Goal: Transaction & Acquisition: Purchase product/service

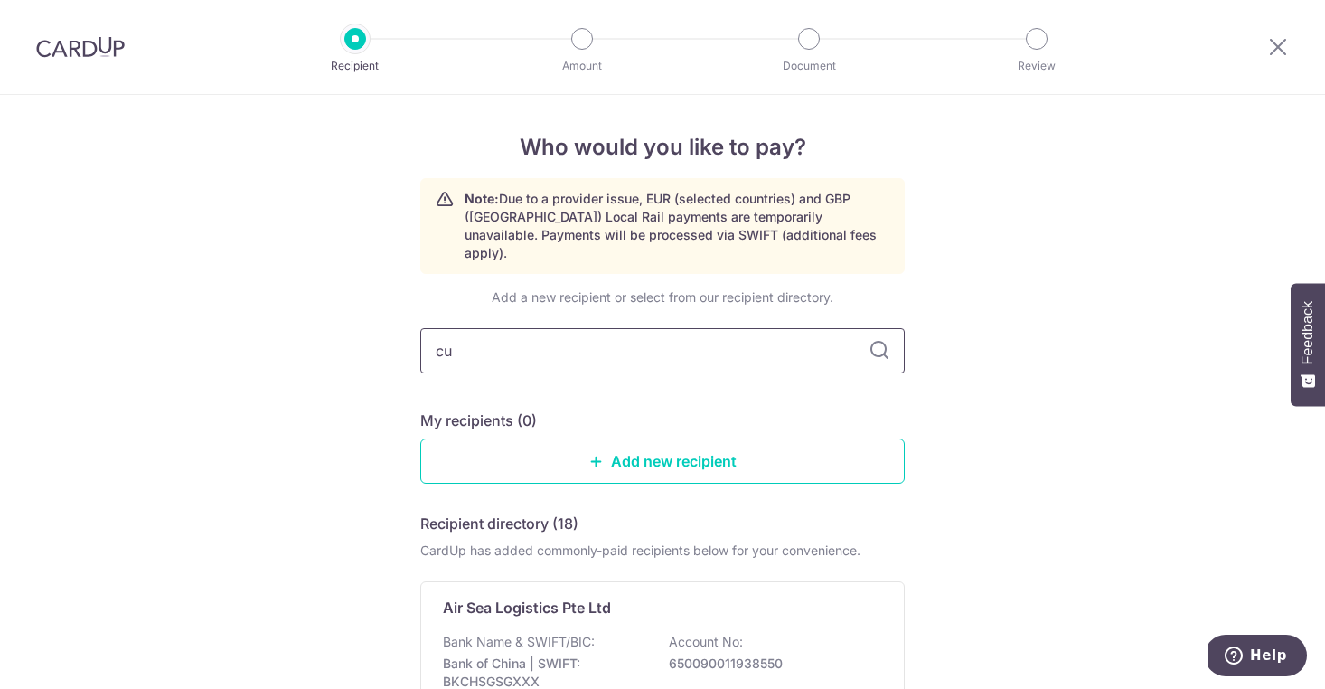
type input "cut"
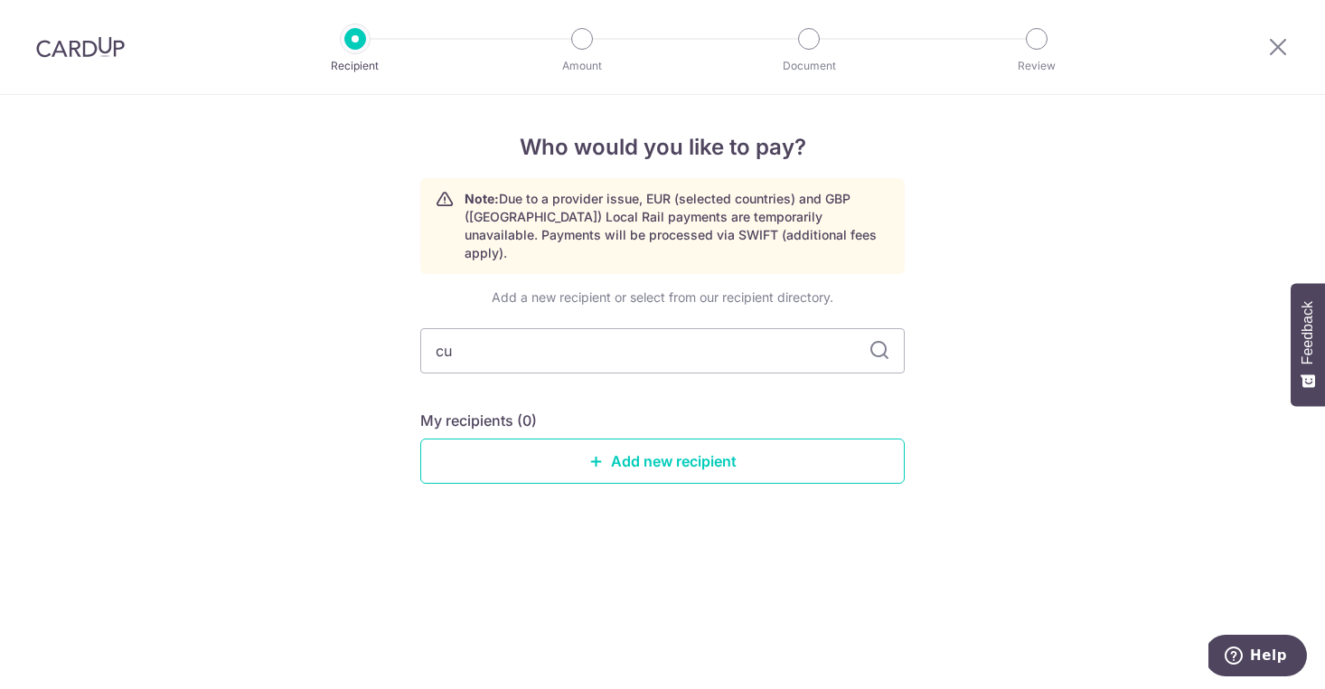
type input "c"
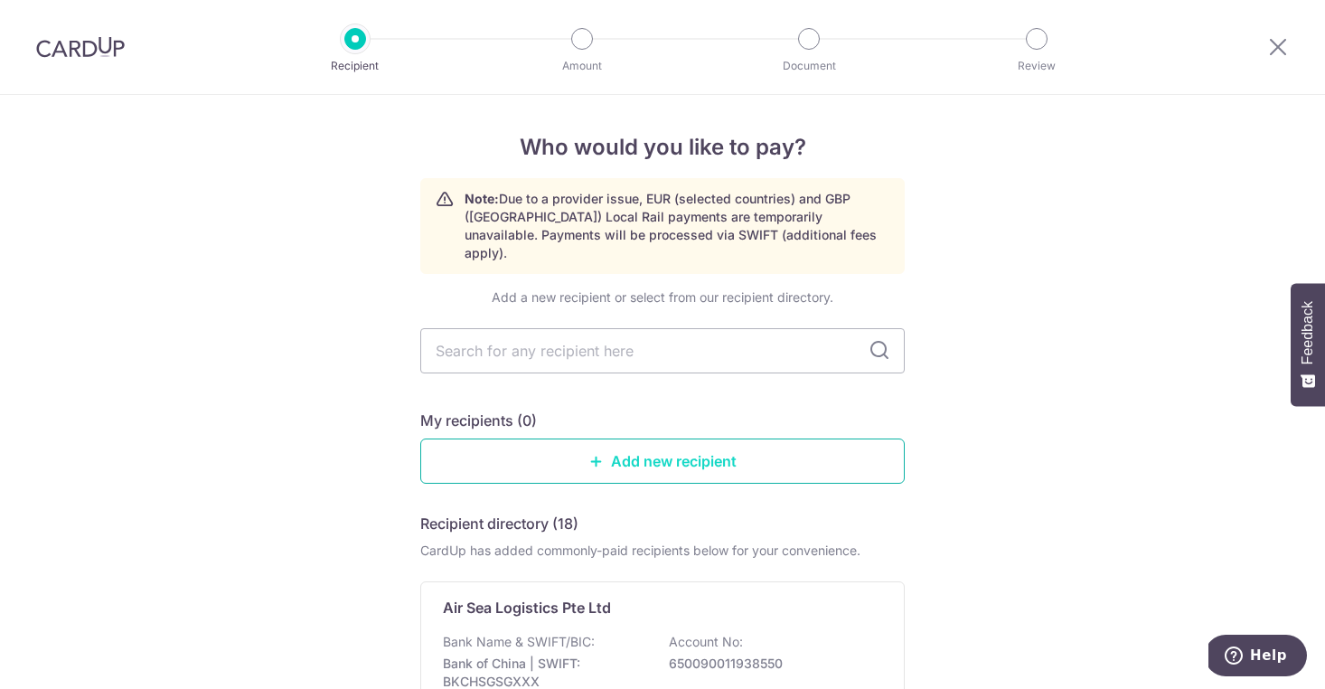
click at [675, 452] on link "Add new recipient" at bounding box center [662, 460] width 485 height 45
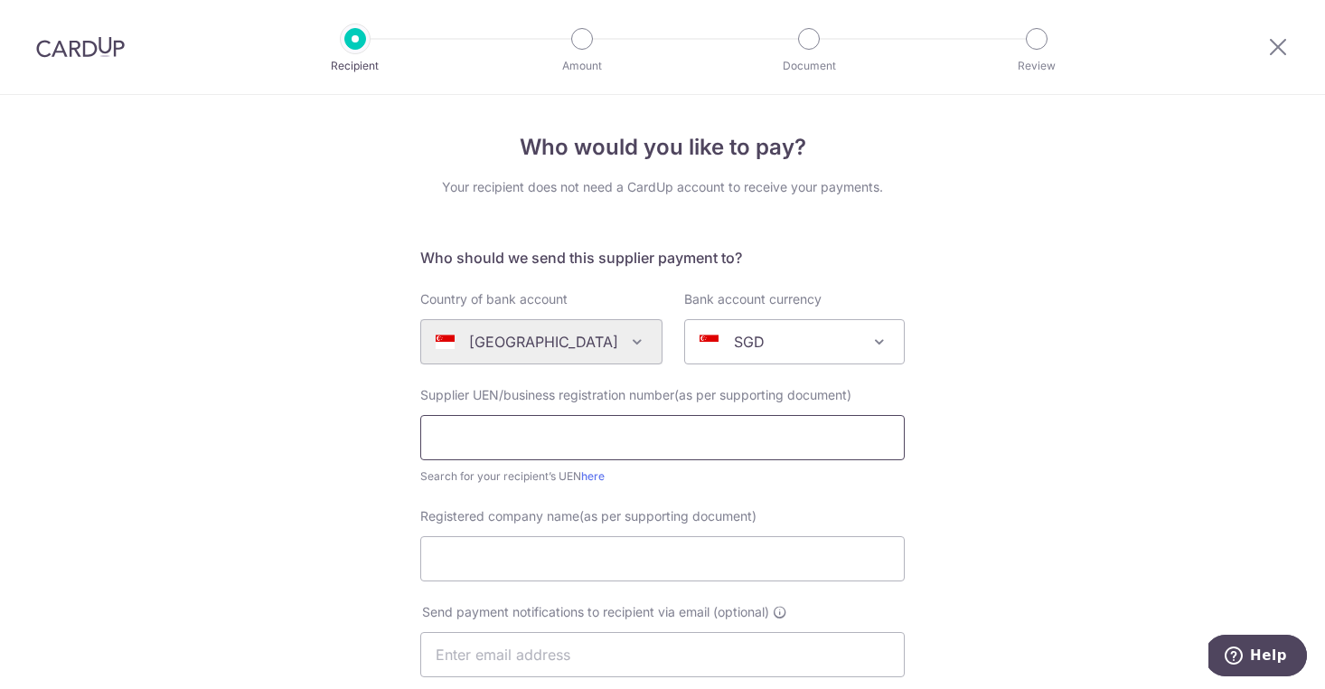
type input "2"
click at [470, 440] on input "20229984Z" at bounding box center [662, 437] width 485 height 45
type input "202209984Z"
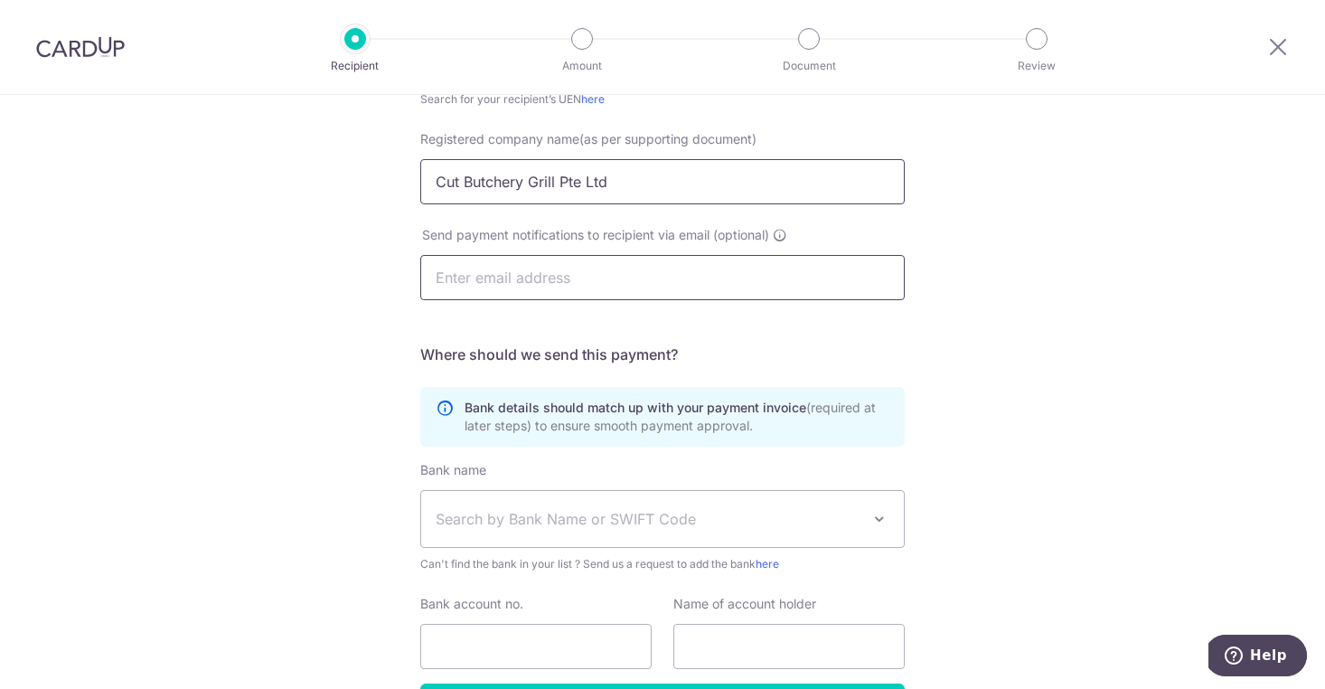
scroll to position [455, 0]
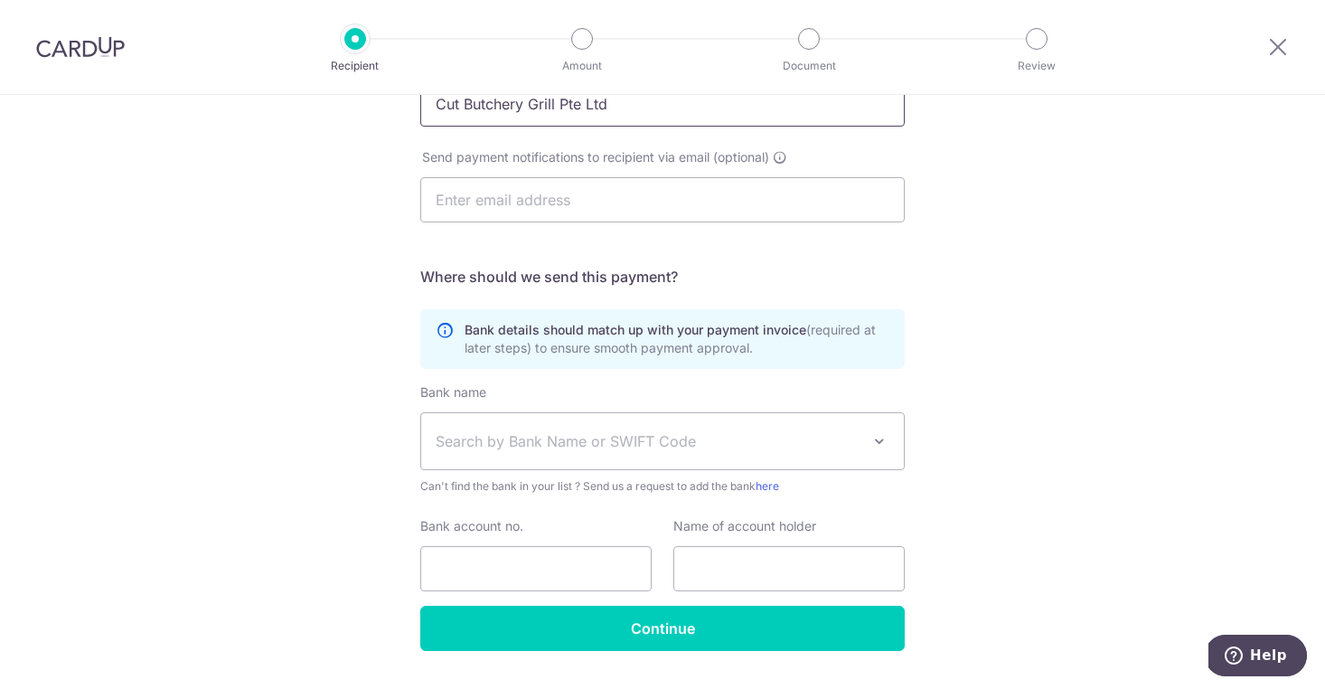
type input "Cut Butchery Grill Pte Ltd"
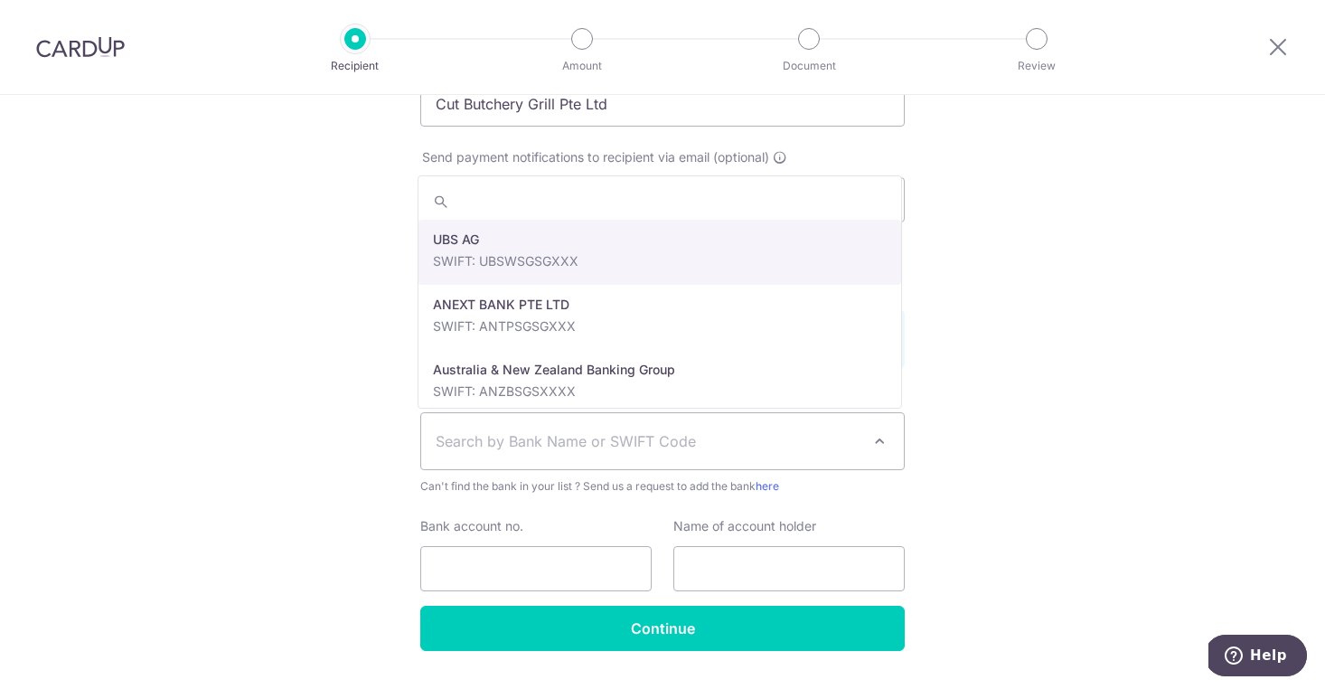
click at [594, 436] on span "Search by Bank Name or SWIFT Code" at bounding box center [648, 441] width 425 height 22
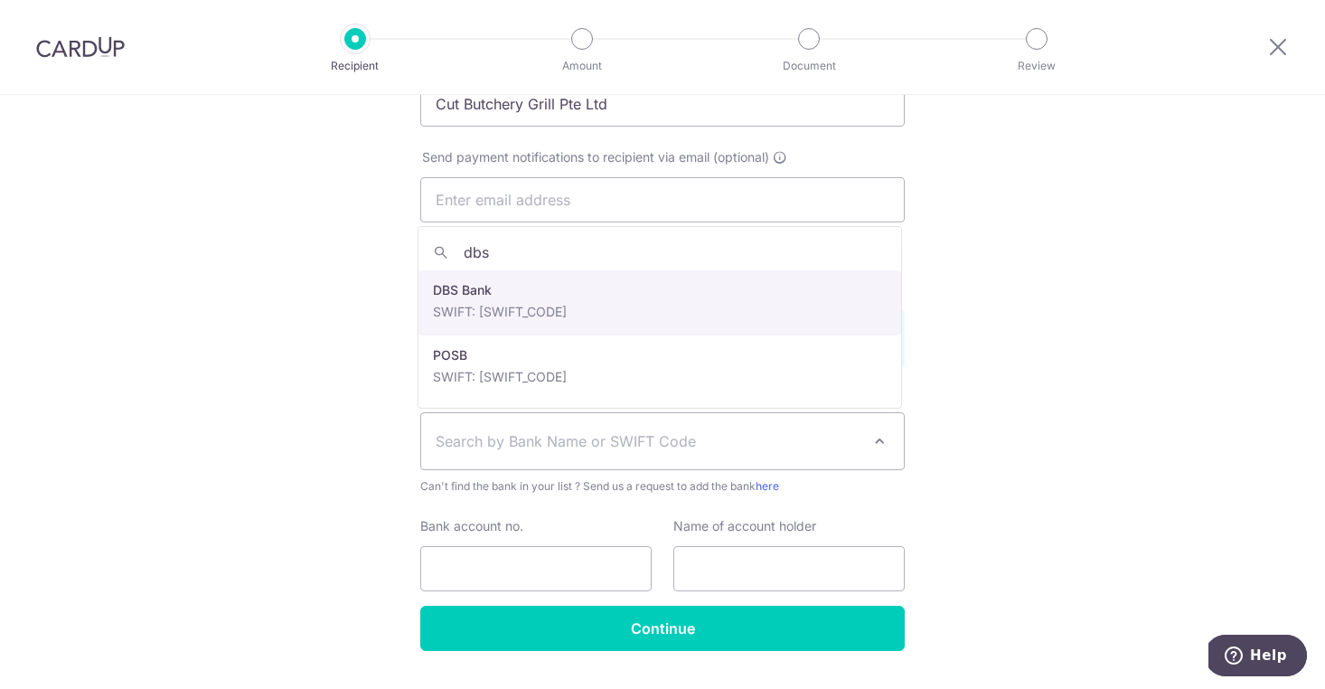
type input "dbs"
select select "6"
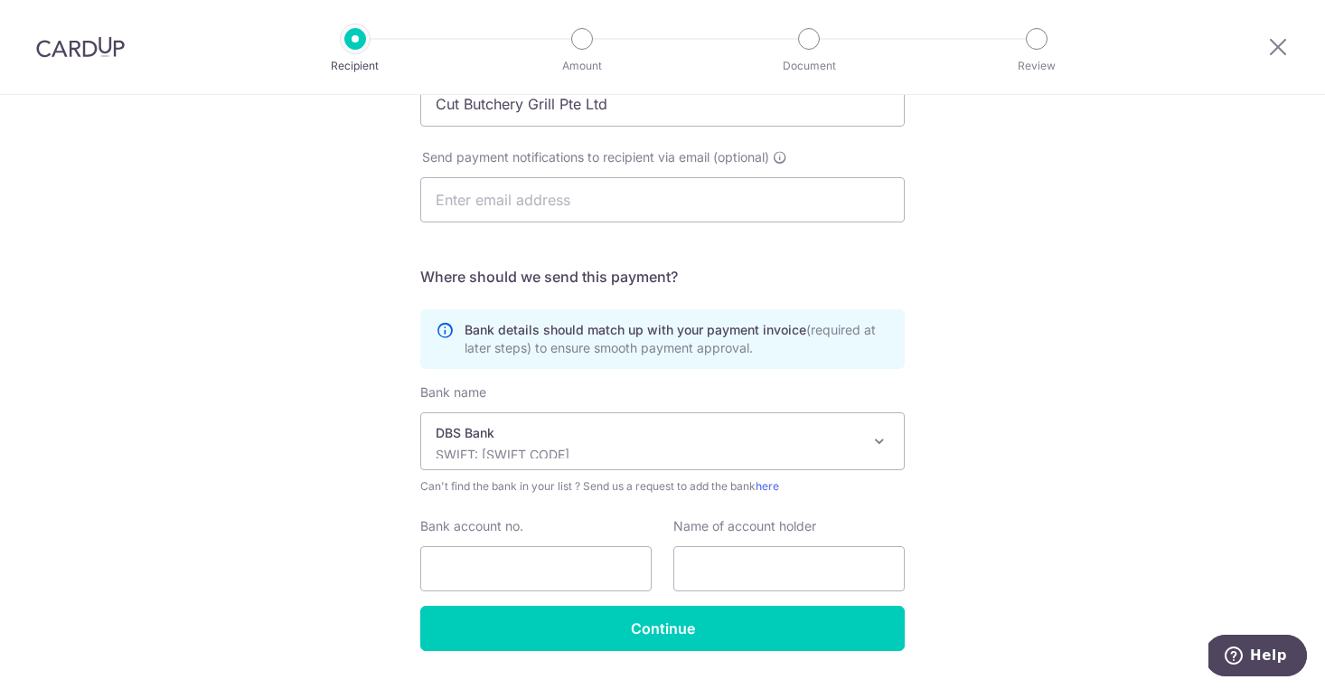
click at [728, 309] on div "Bank details should match up with your payment invoice (required at later steps…" at bounding box center [662, 339] width 485 height 60
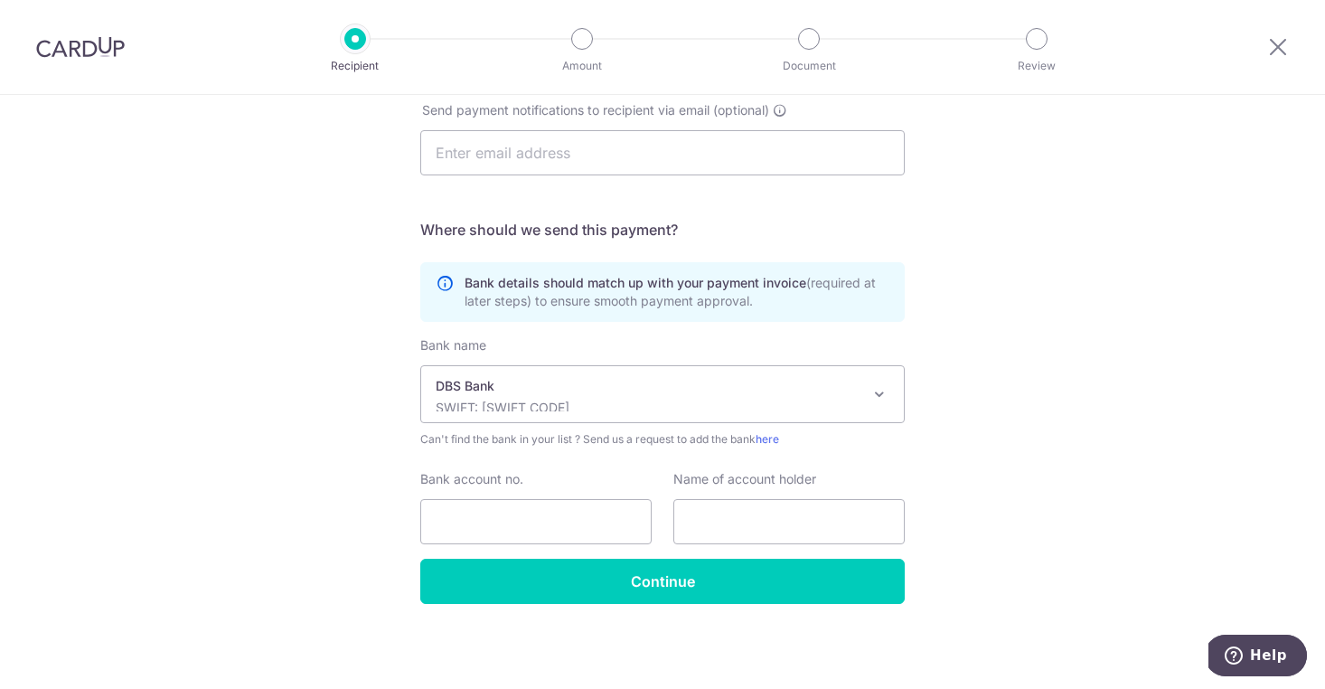
scroll to position [502, 0]
click at [571, 521] on input "Bank account no." at bounding box center [535, 521] width 231 height 45
type input "0726105563"
type input "Cut Butchery Grill Pte Ltd"
click at [946, 430] on div "Who would you like to pay? Your recipient does not need a CardUp account to rec…" at bounding box center [662, 141] width 1325 height 1096
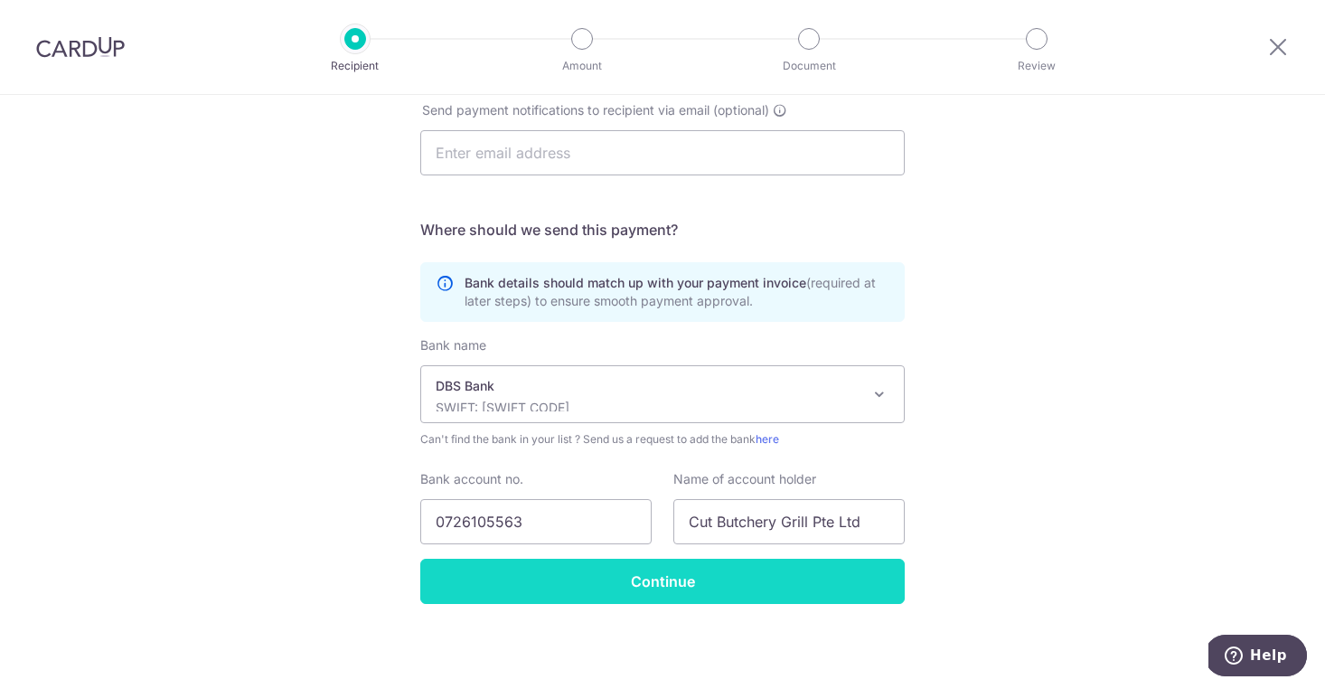
click at [795, 595] on input "Continue" at bounding box center [662, 581] width 485 height 45
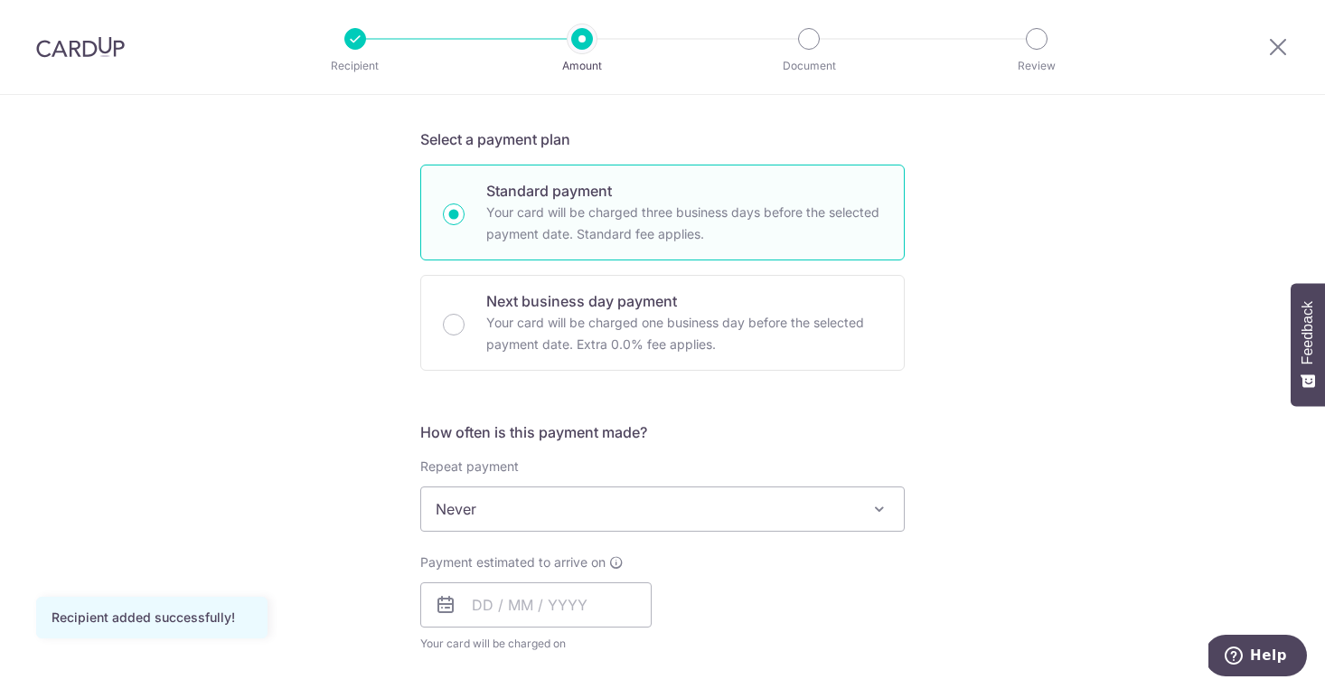
scroll to position [382, 0]
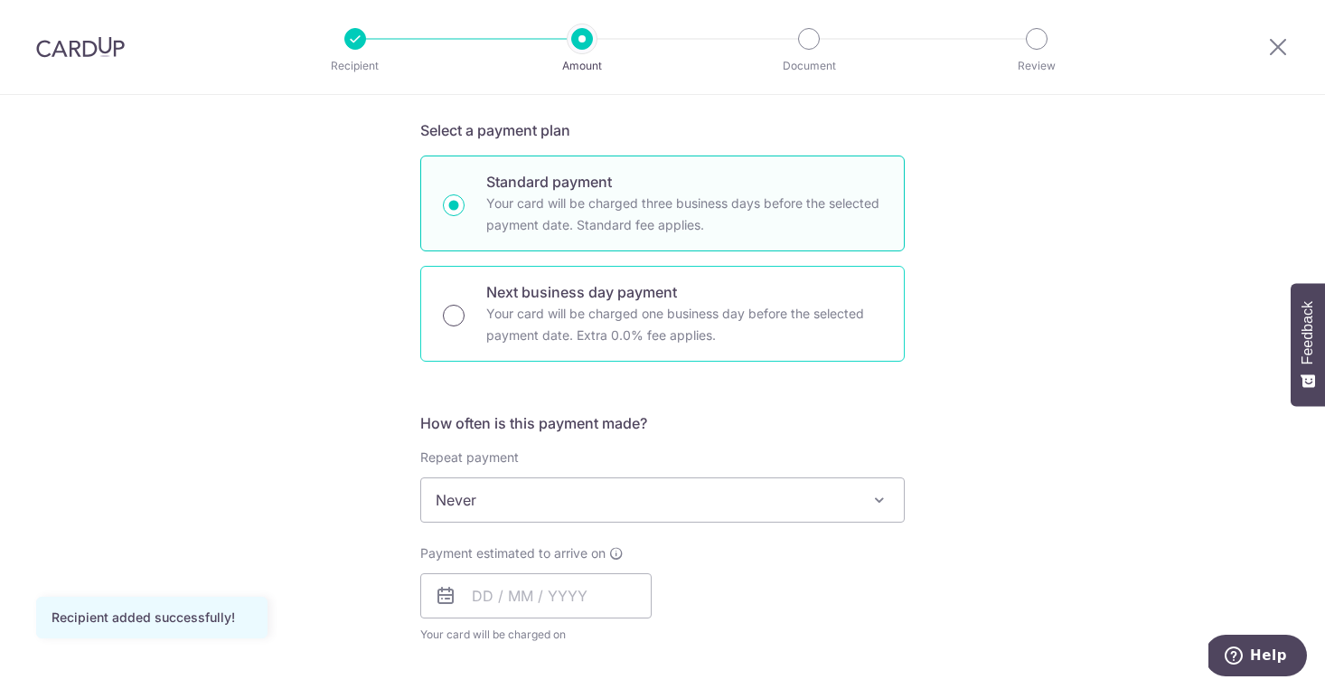
click at [455, 317] on input "Next business day payment Your card will be charged one business day before the…" at bounding box center [454, 316] width 22 height 22
radio input "true"
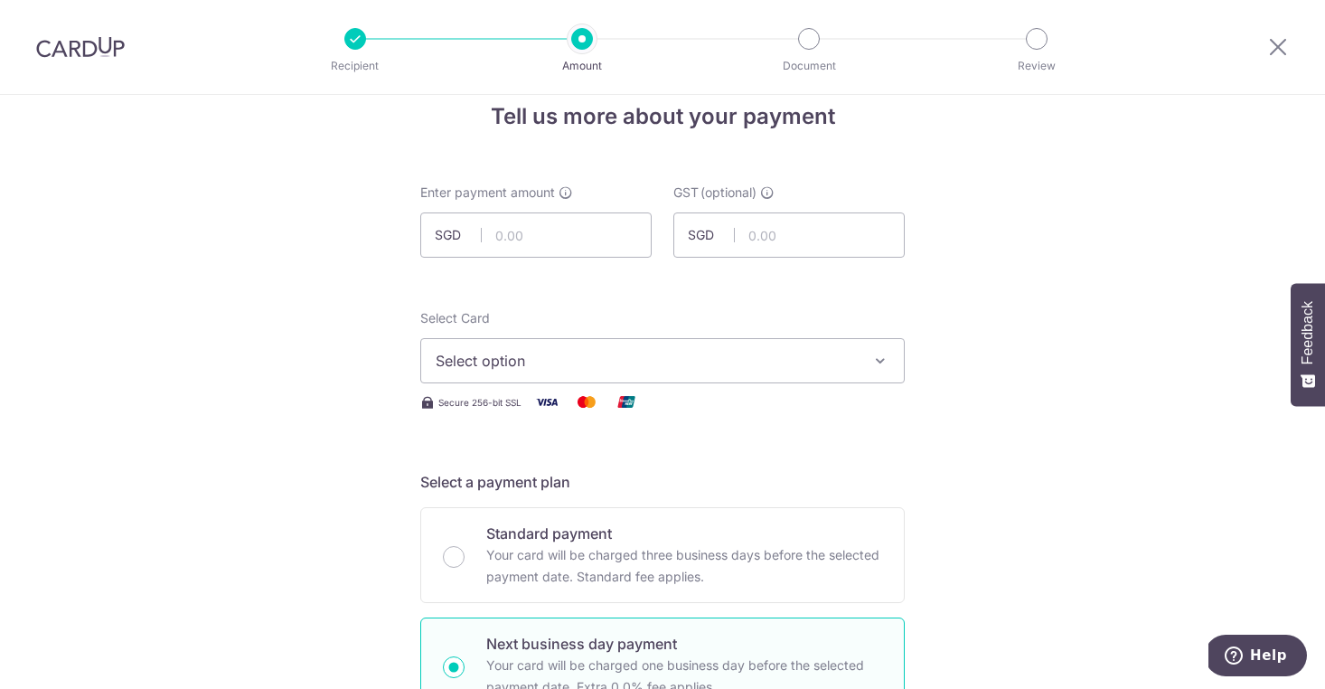
scroll to position [13, 0]
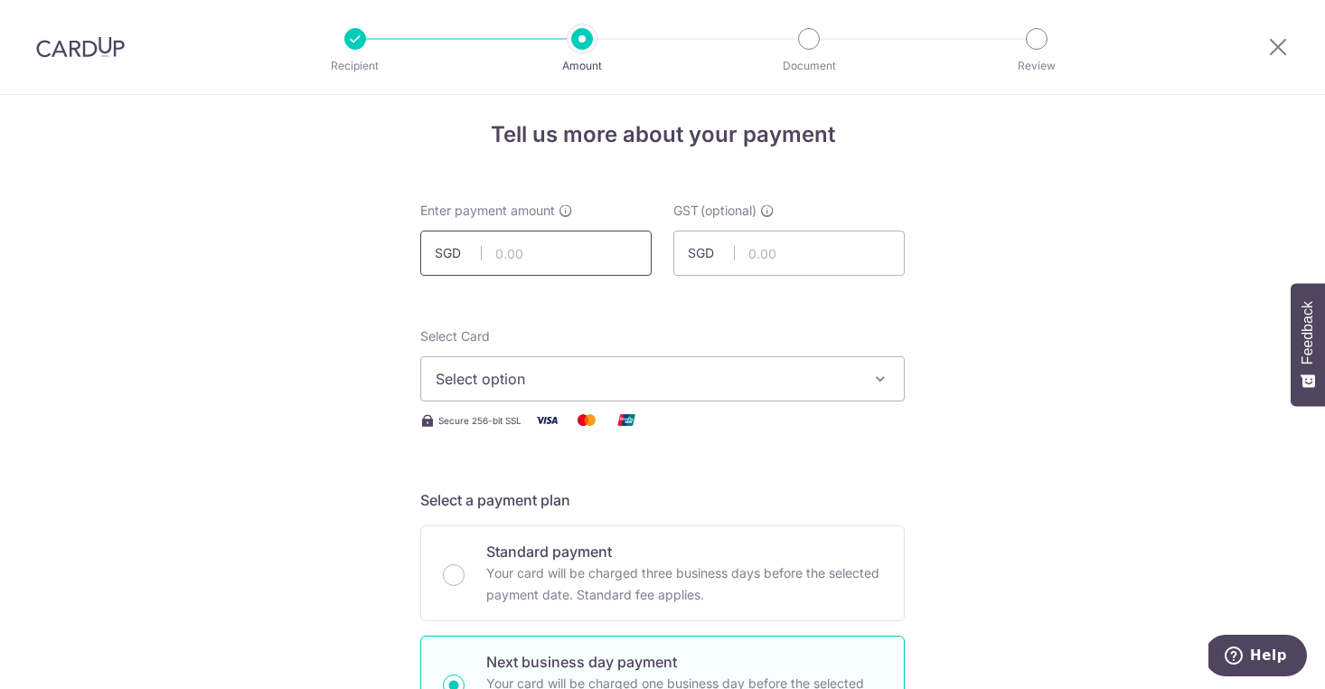
click at [598, 258] on input "text" at bounding box center [535, 253] width 231 height 45
click at [798, 242] on input "text" at bounding box center [788, 253] width 231 height 45
click at [869, 362] on button "Select option" at bounding box center [662, 378] width 485 height 45
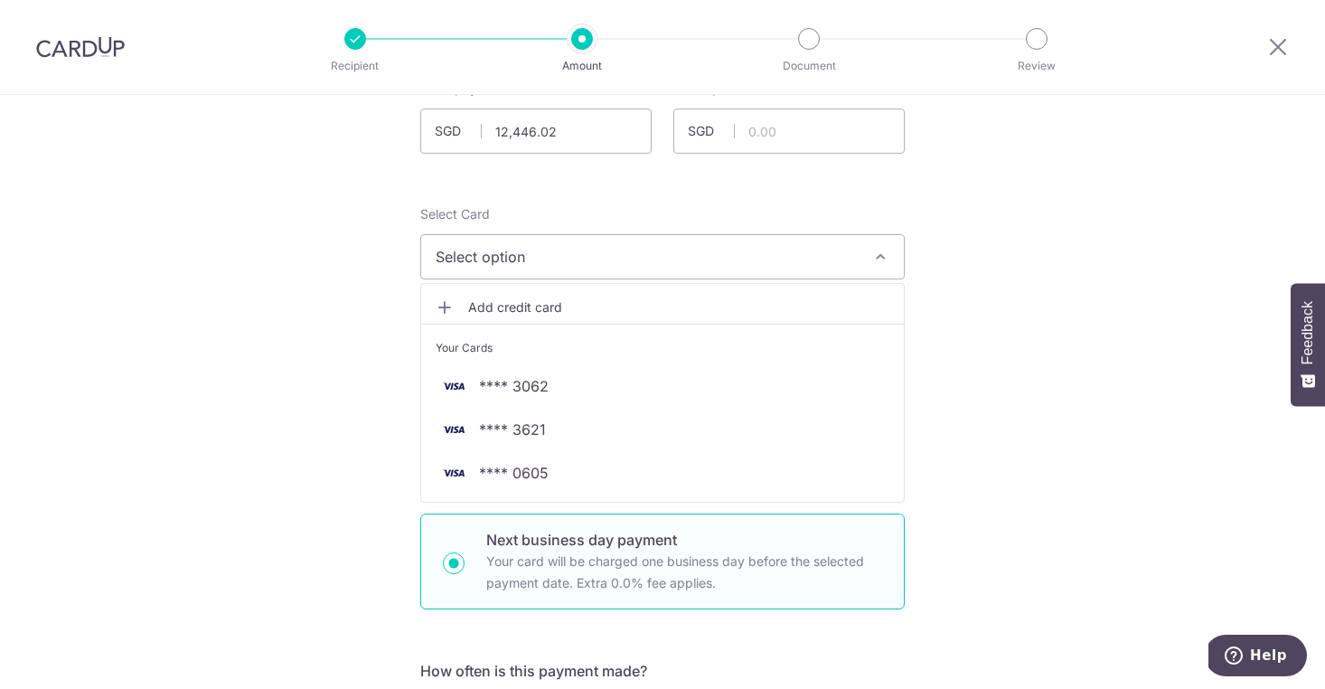
scroll to position [134, 0]
click at [589, 120] on input "12,446.02" at bounding box center [535, 131] width 231 height 45
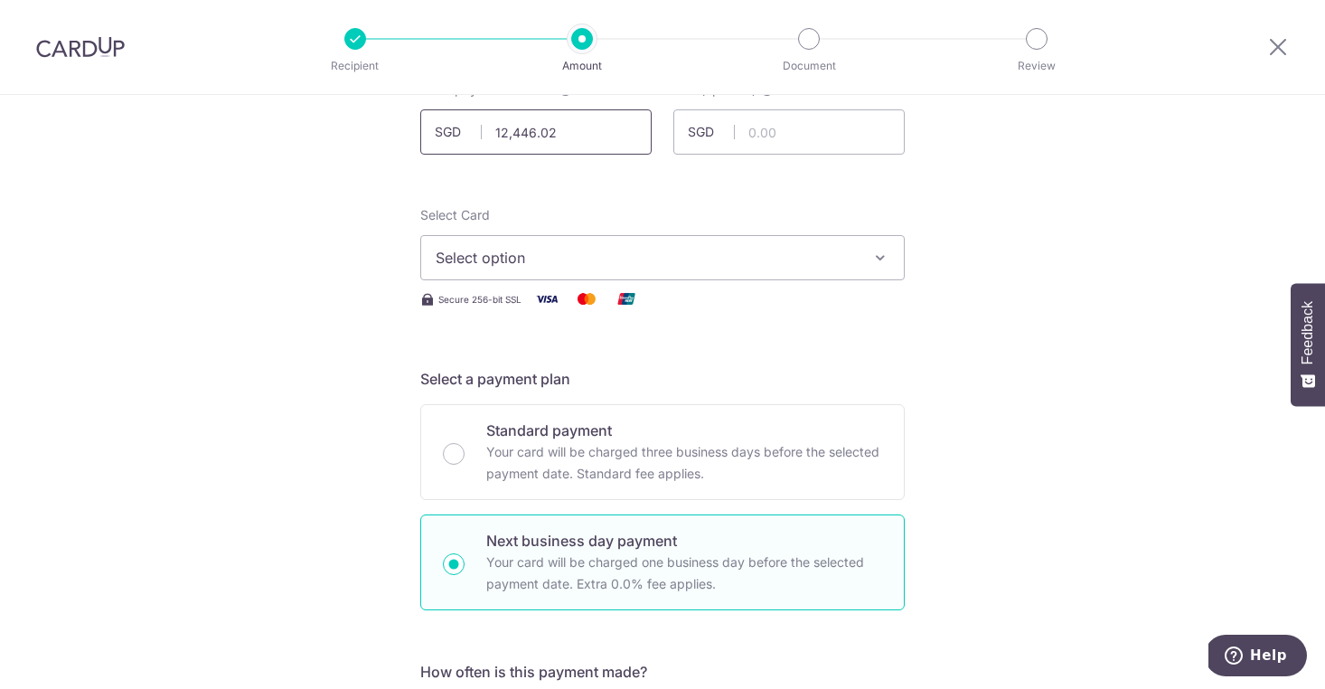
click at [589, 120] on input "12,446.02" at bounding box center [535, 131] width 231 height 45
type input "9,571.57"
click at [778, 123] on input "text" at bounding box center [788, 131] width 231 height 45
type input "1,028.41"
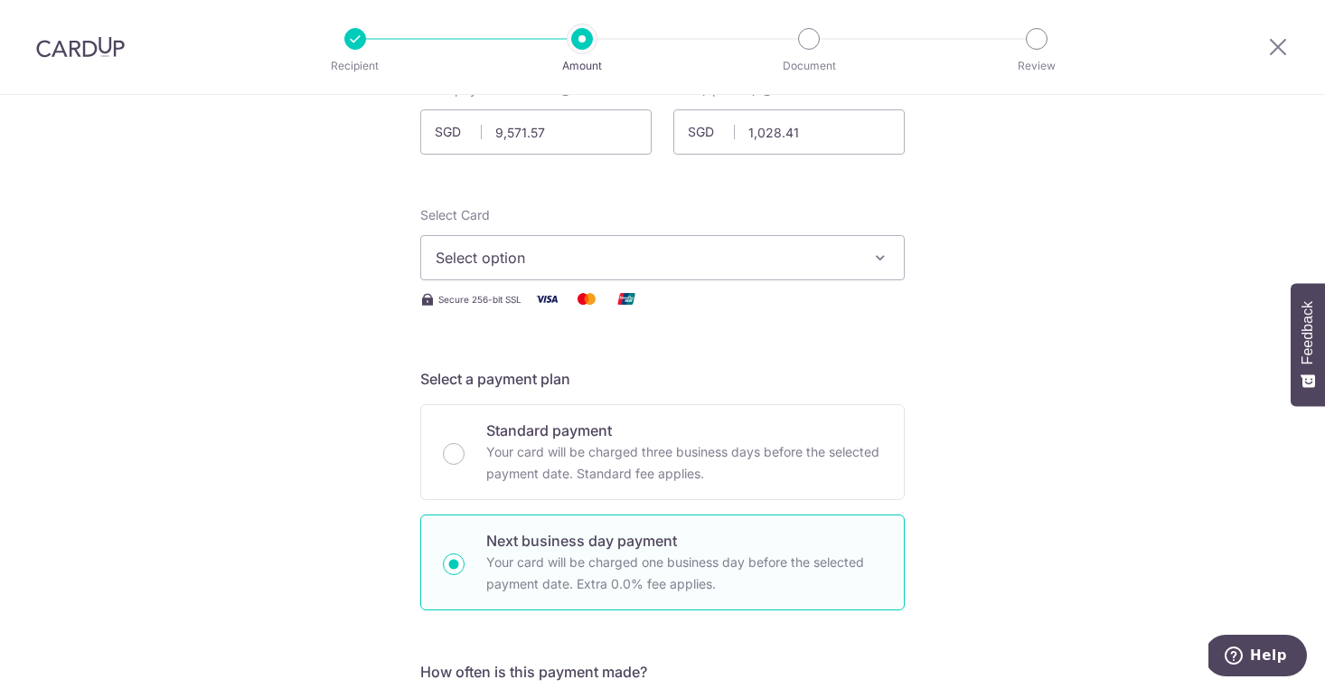
click at [861, 257] on button "Select option" at bounding box center [662, 257] width 485 height 45
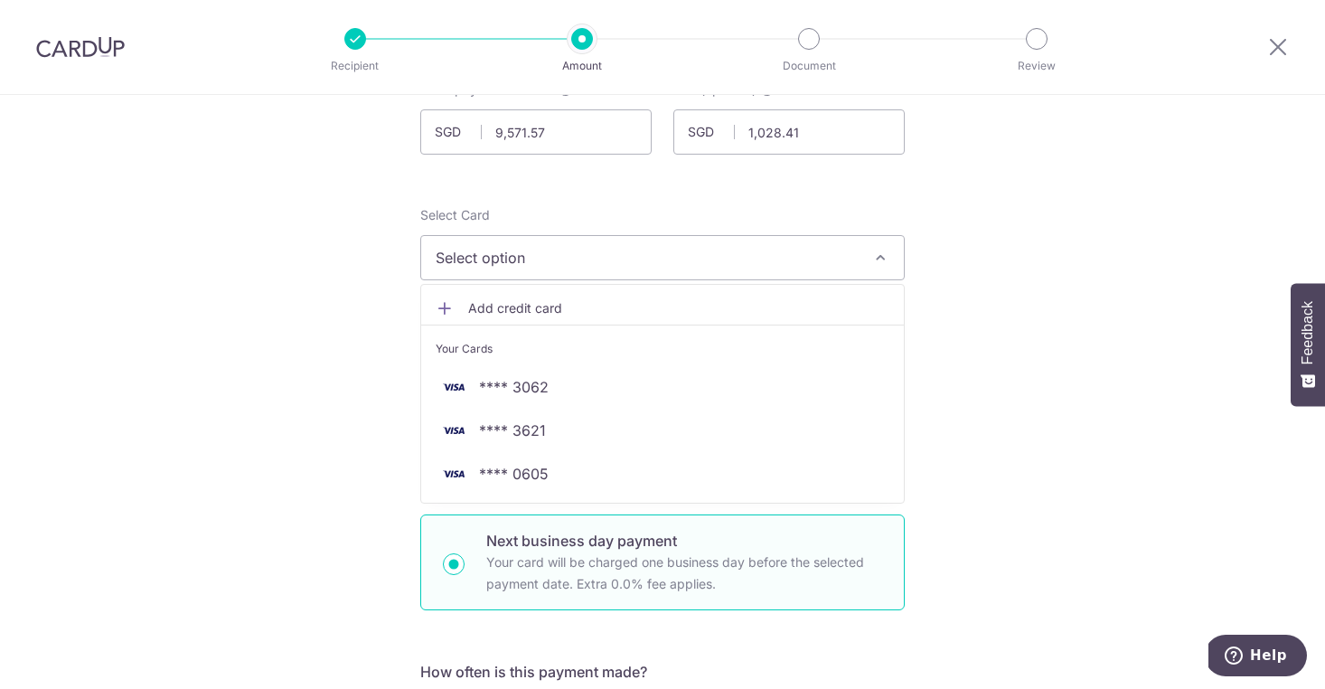
click at [801, 315] on span "Add credit card" at bounding box center [678, 308] width 421 height 18
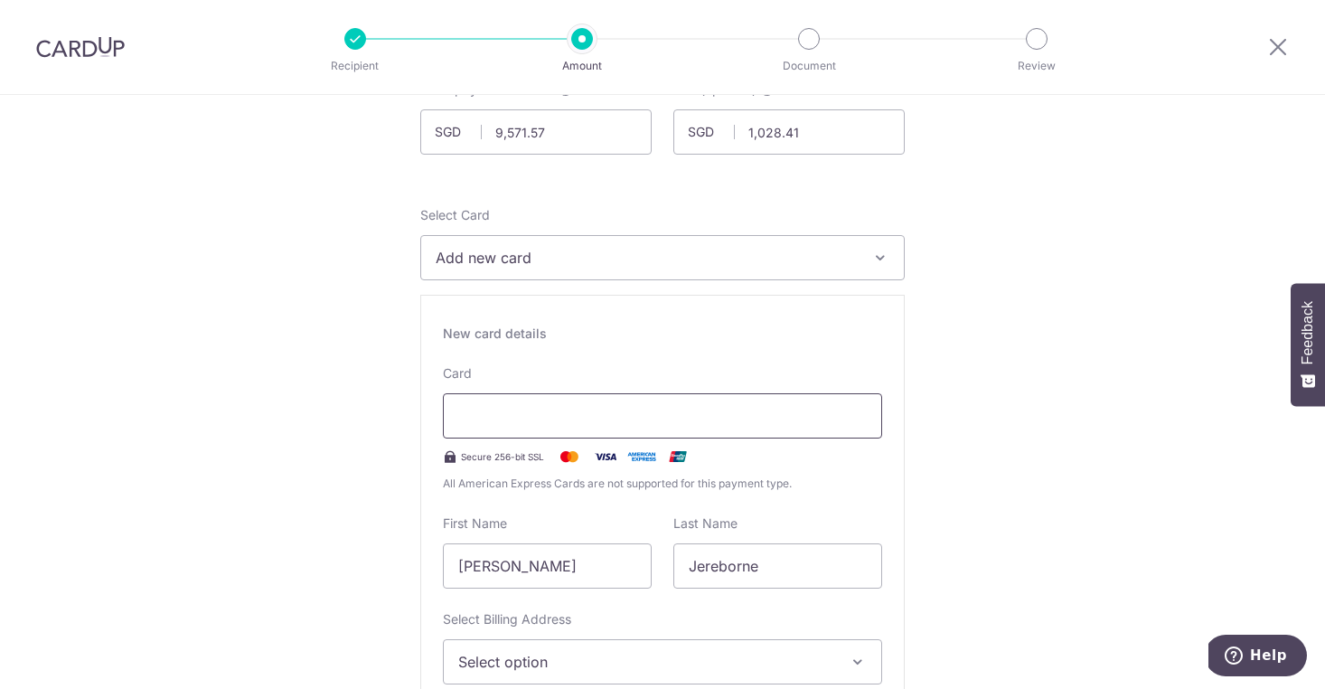
click at [569, 400] on div at bounding box center [662, 415] width 439 height 45
drag, startPoint x: 547, startPoint y: 569, endPoint x: 418, endPoint y: 560, distance: 129.6
click at [420, 560] on div "New card details Card Secure 256-bit SSL All American Express Cards are not sup…" at bounding box center [662, 545] width 485 height 501
type input "Jereborne"
drag, startPoint x: 761, startPoint y: 570, endPoint x: 525, endPoint y: 567, distance: 236.0
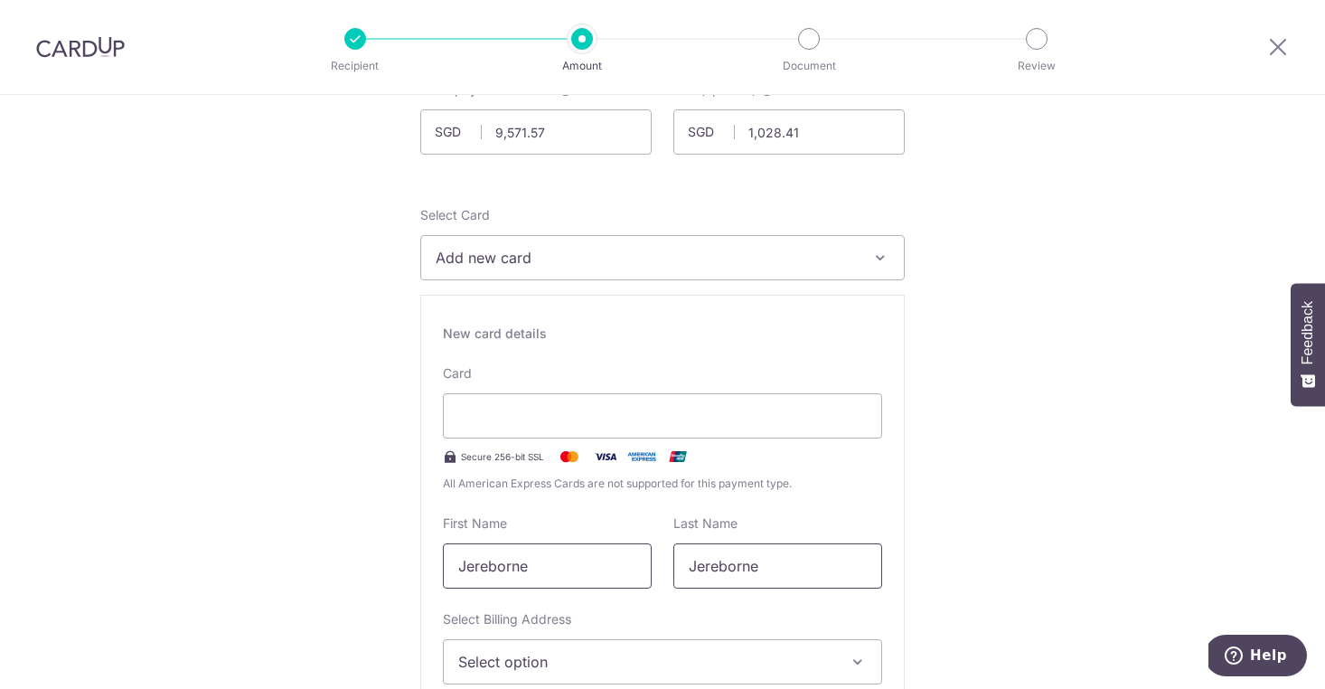
click at [525, 567] on div "First Name Jereborne Last Name Jereborne" at bounding box center [662, 551] width 461 height 74
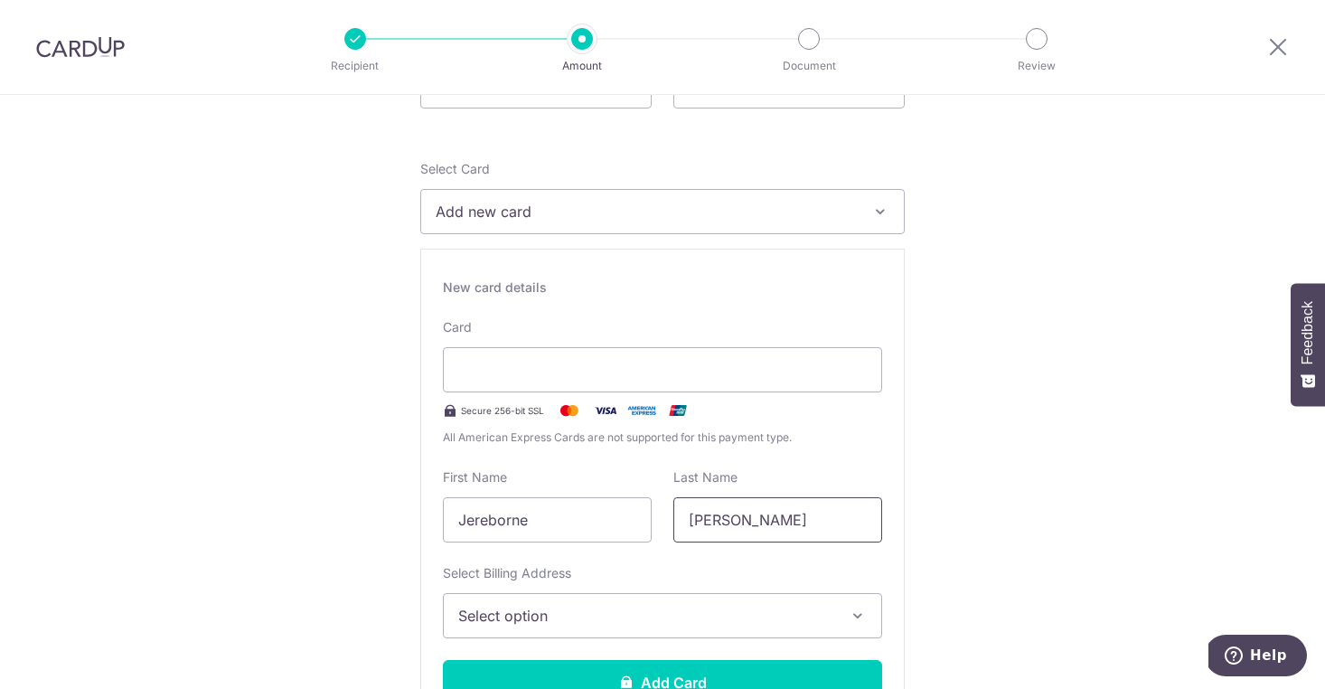
scroll to position [233, 0]
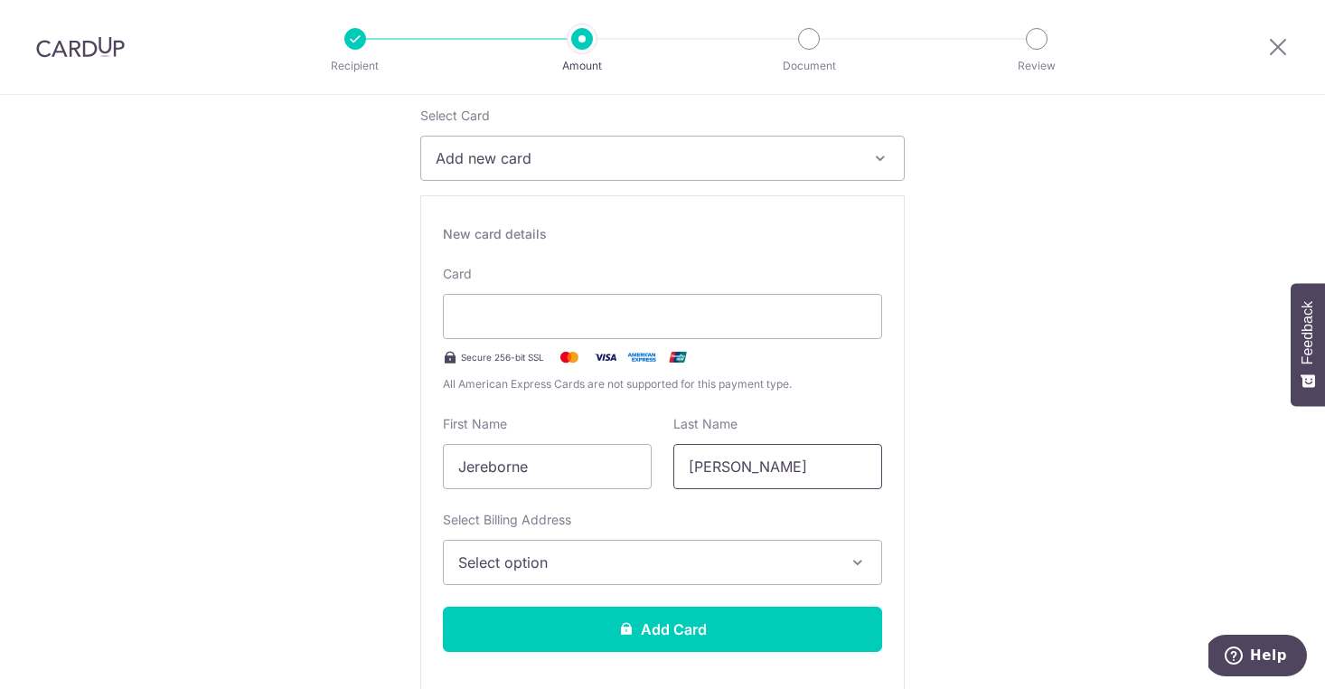
type input "Lam"
click at [607, 542] on button "Select option" at bounding box center [662, 562] width 439 height 45
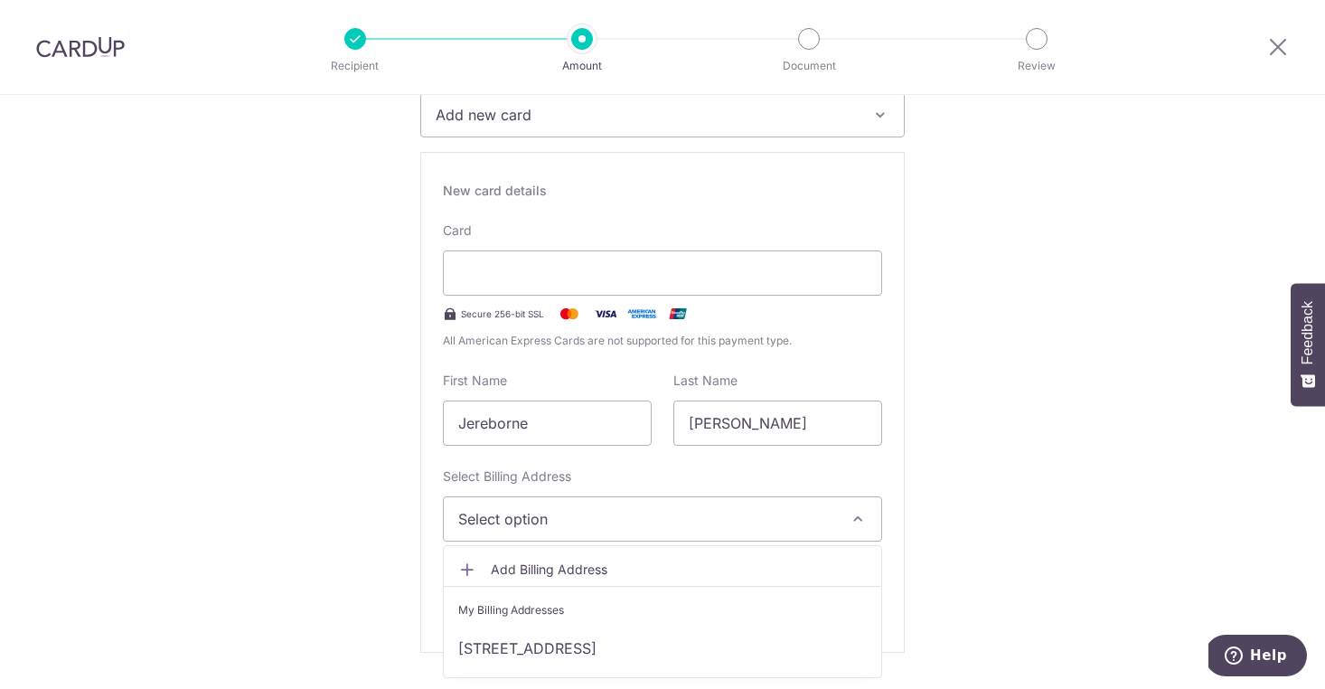
scroll to position [315, 0]
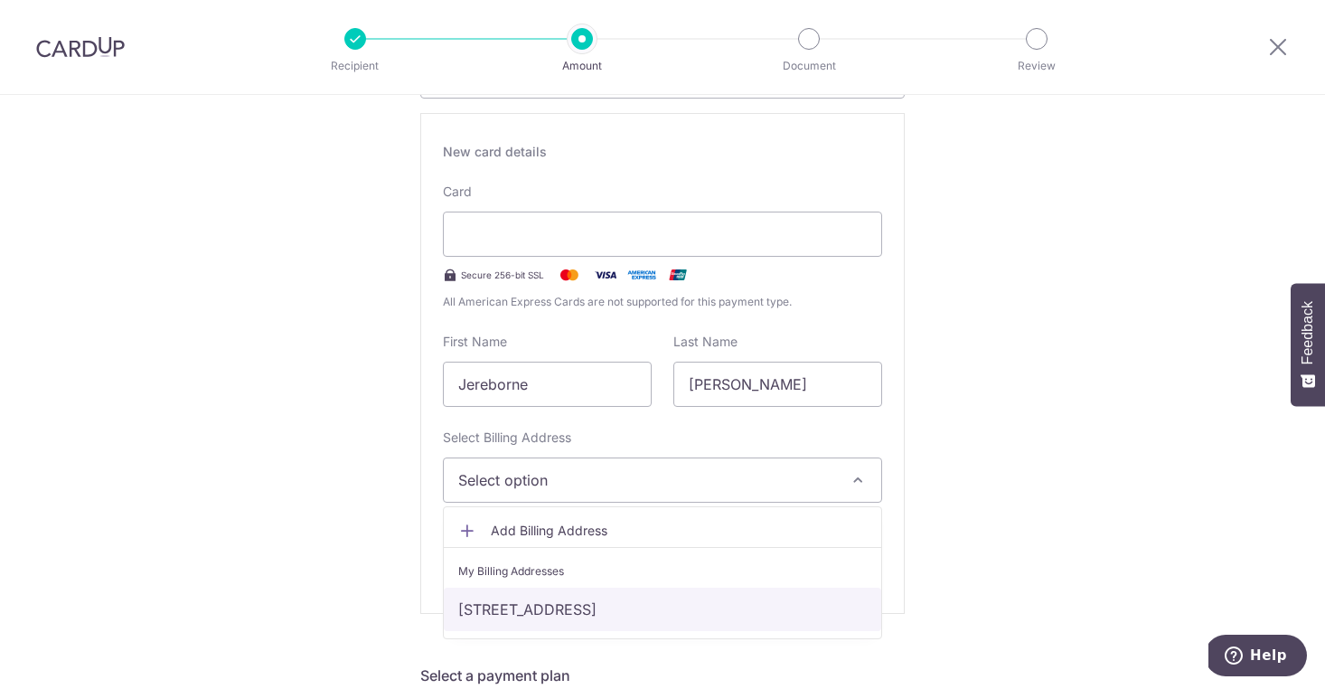
click at [600, 612] on link "[STREET_ADDRESS]" at bounding box center [663, 609] width 438 height 43
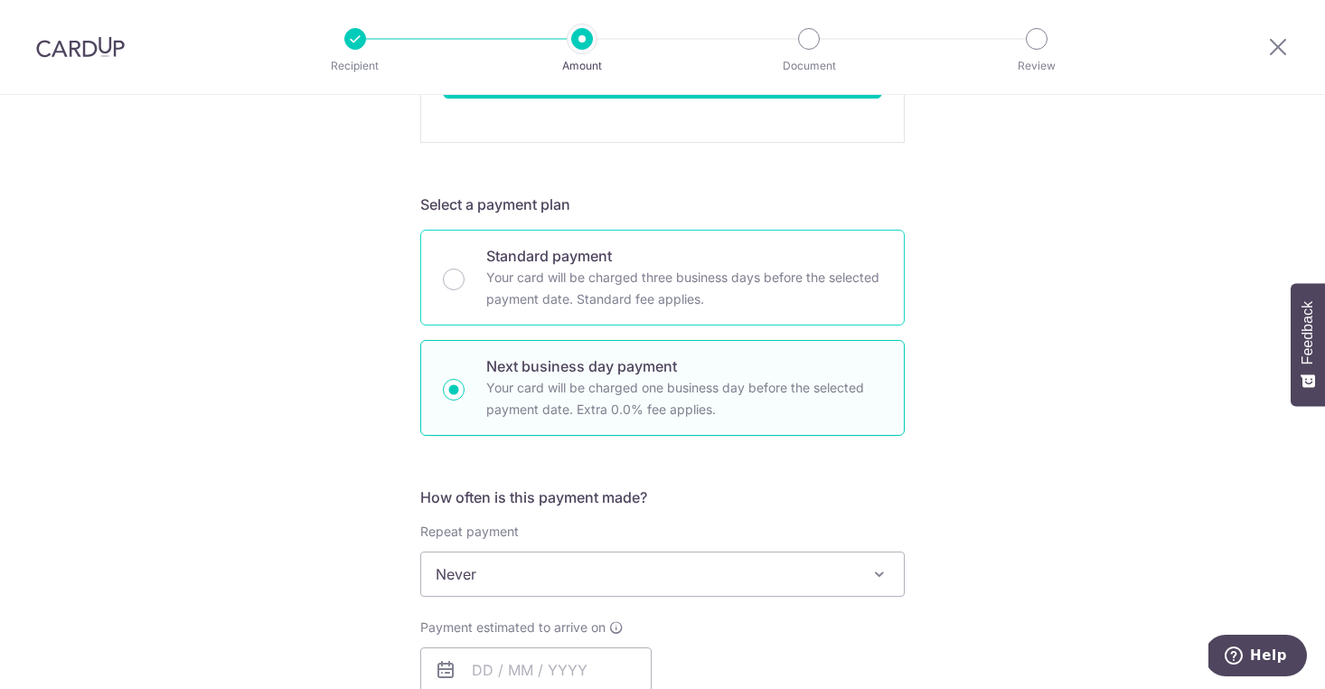
scroll to position [849, 0]
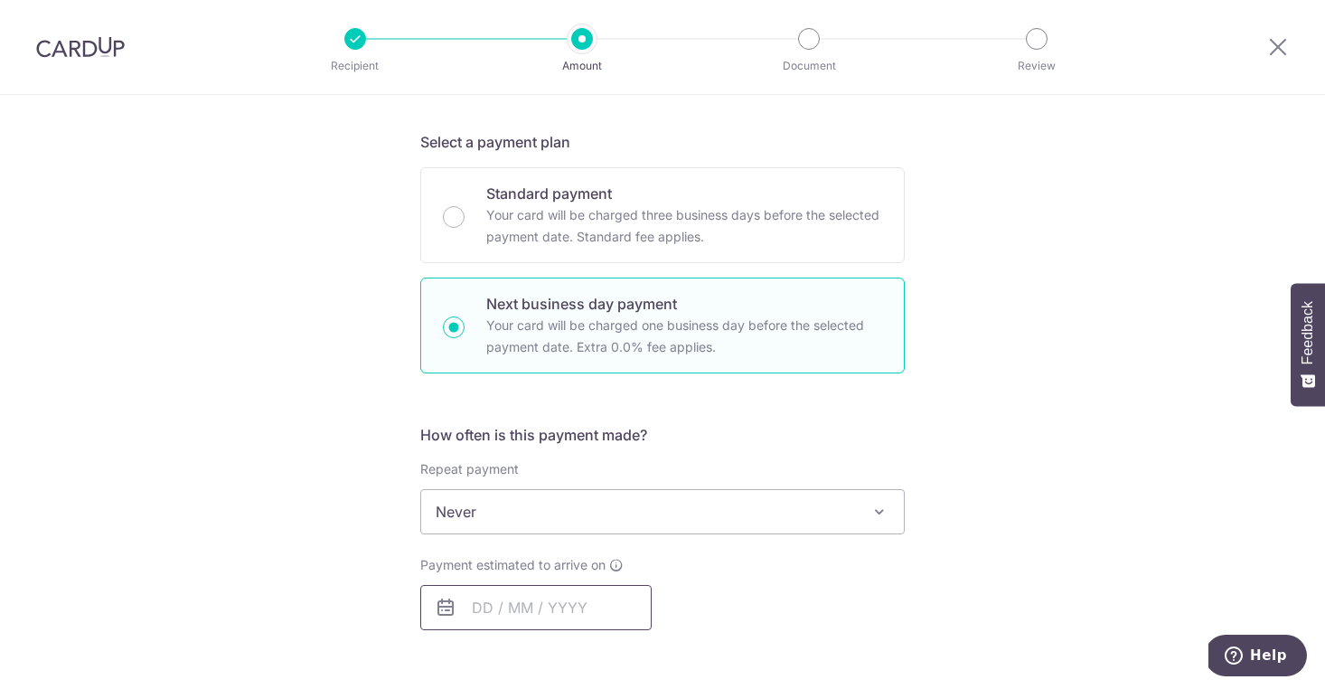
click at [506, 624] on input "text" at bounding box center [535, 607] width 231 height 45
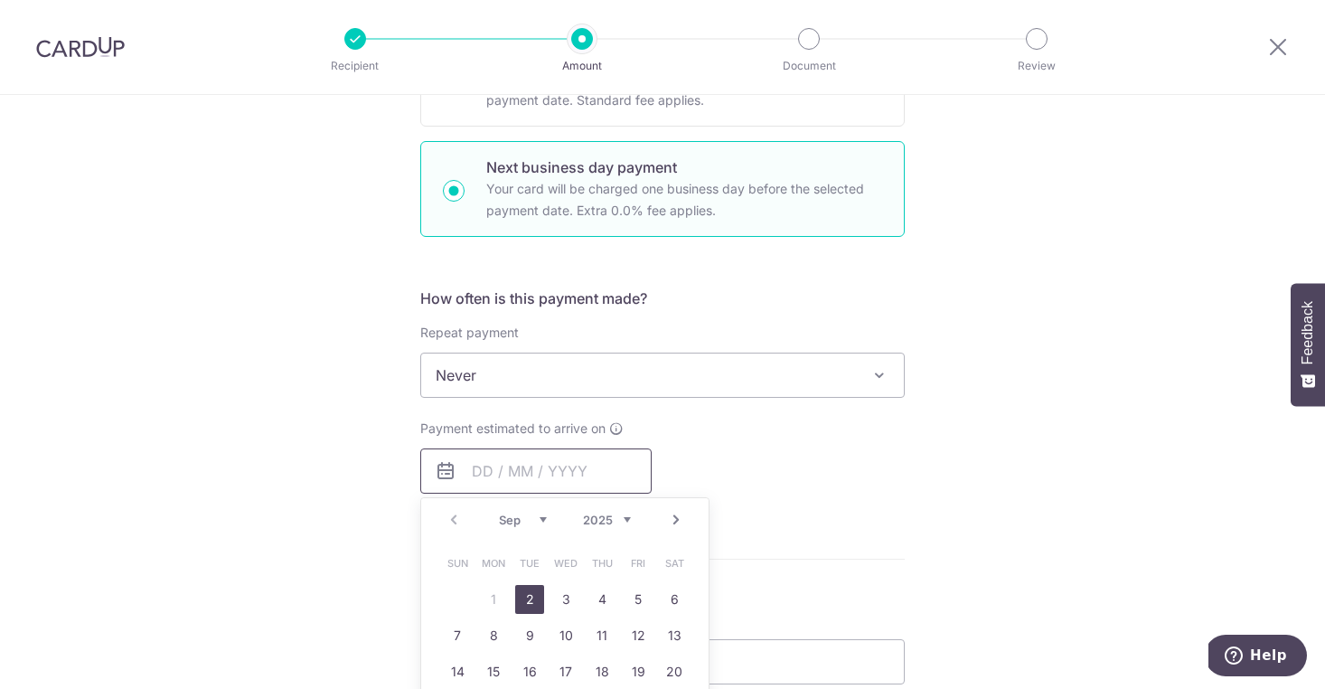
scroll to position [985, 0]
click at [527, 589] on link "2" at bounding box center [529, 599] width 29 height 29
type input "[DATE]"
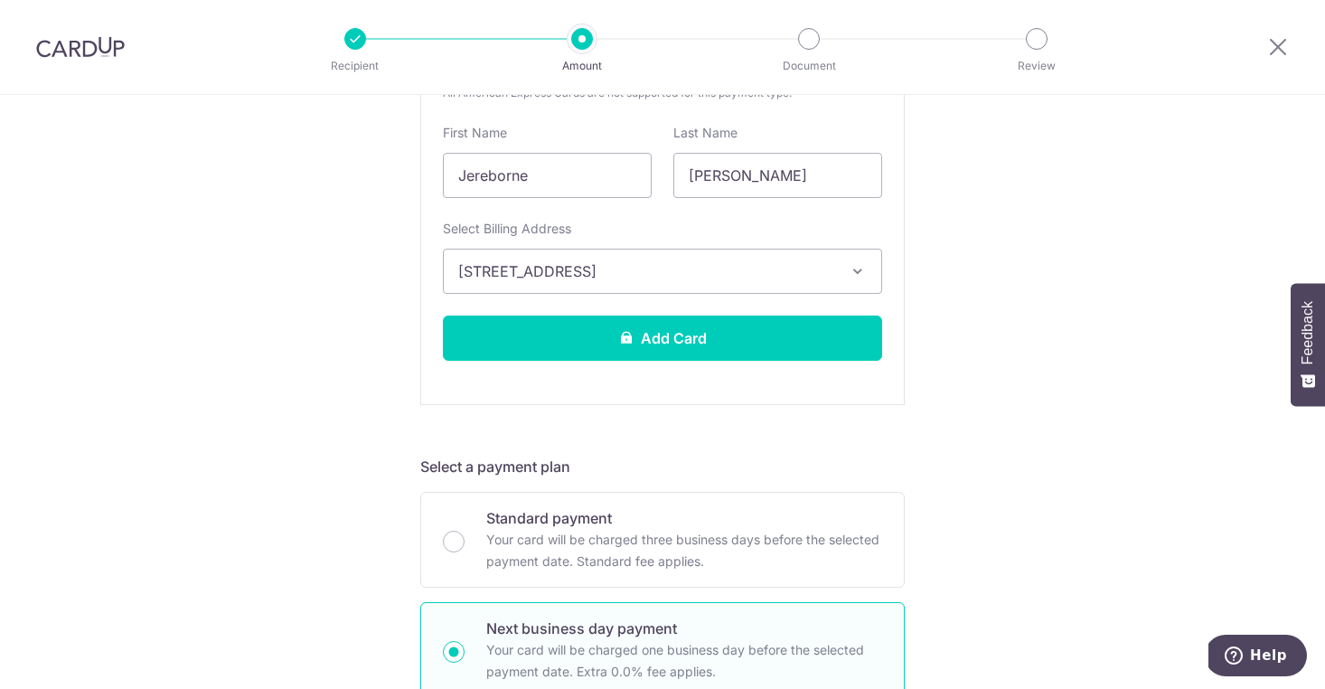
scroll to position [510, 0]
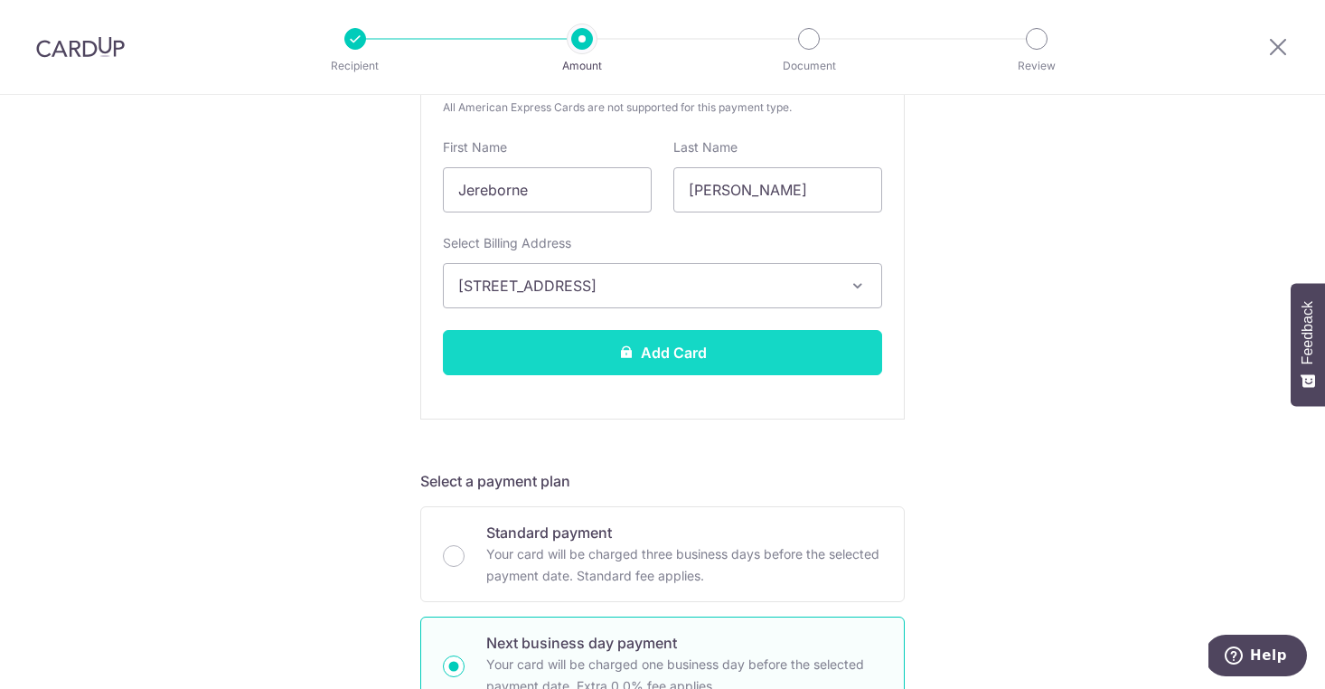
click at [698, 351] on button "Add Card" at bounding box center [662, 352] width 439 height 45
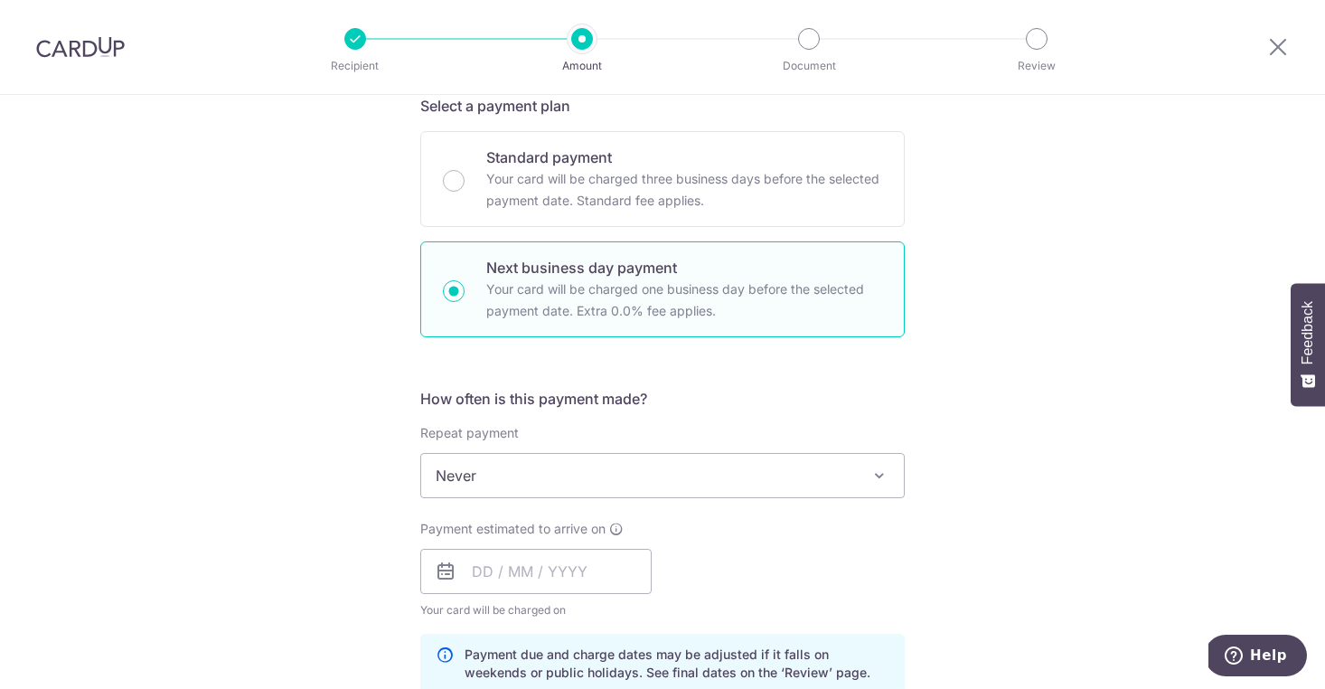
scroll to position [585, 0]
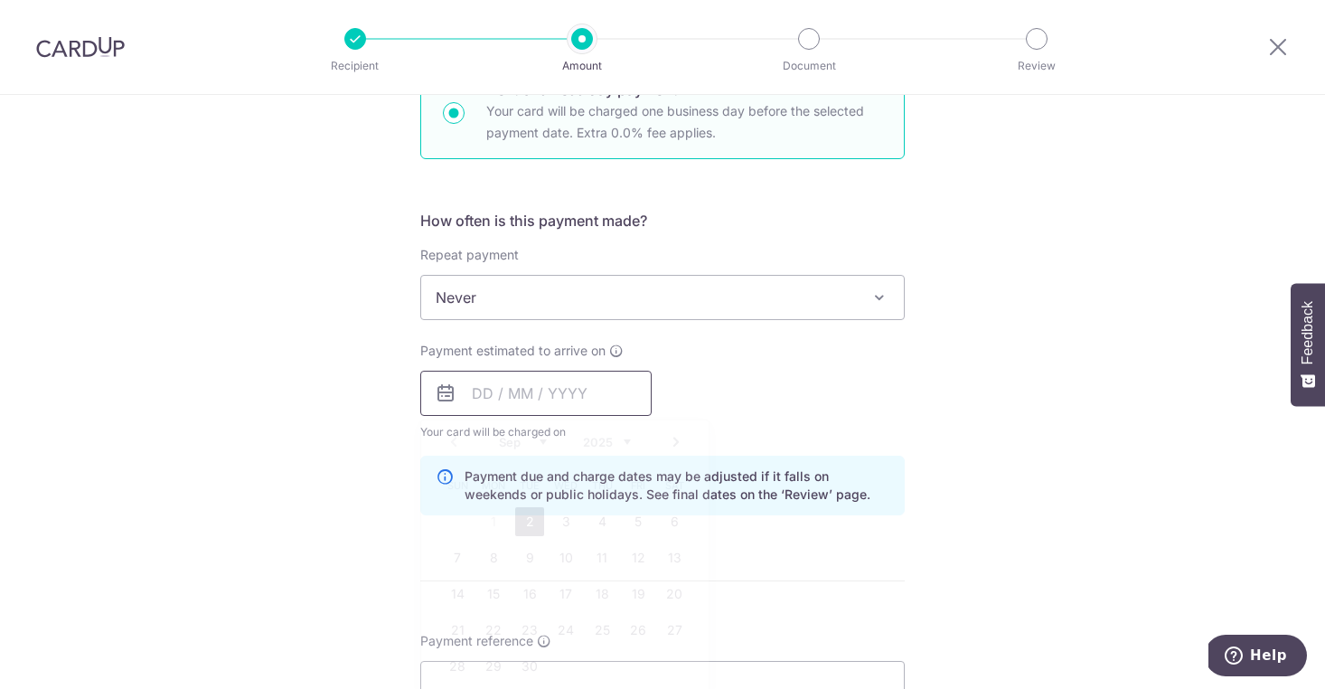
click at [513, 372] on input "text" at bounding box center [535, 393] width 231 height 45
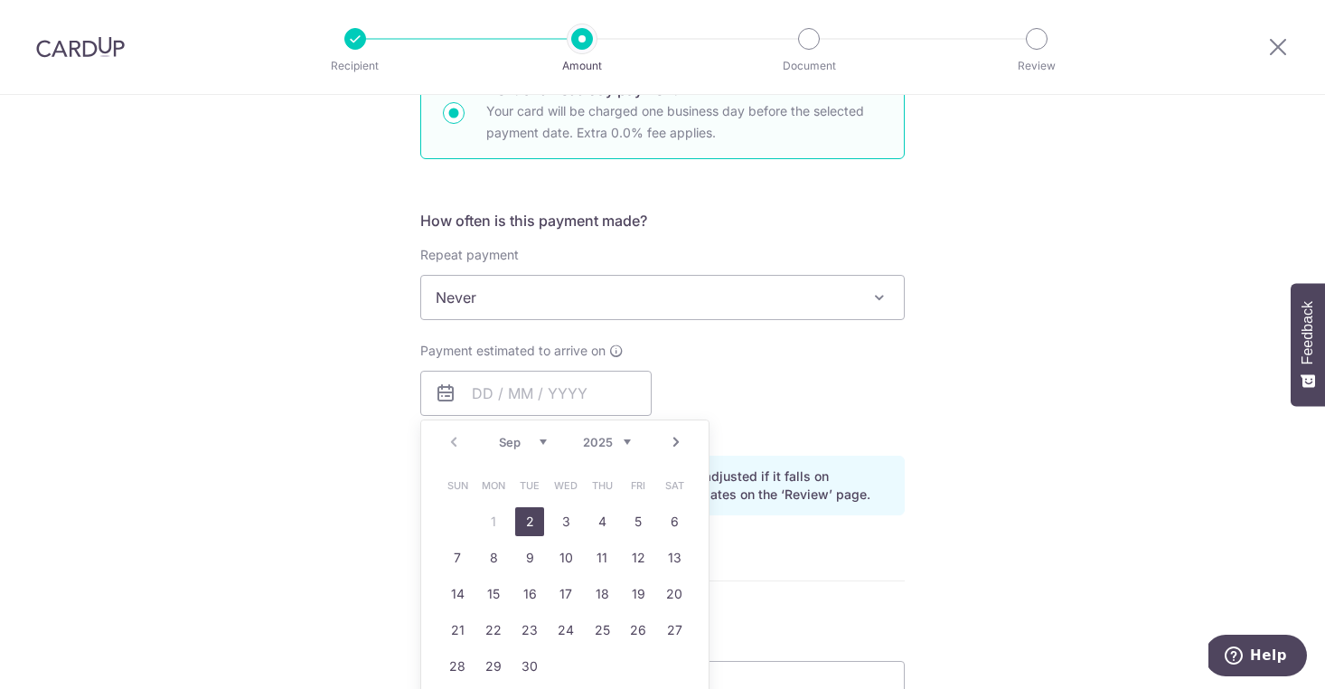
click at [534, 512] on link "2" at bounding box center [529, 521] width 29 height 29
type input "[DATE]"
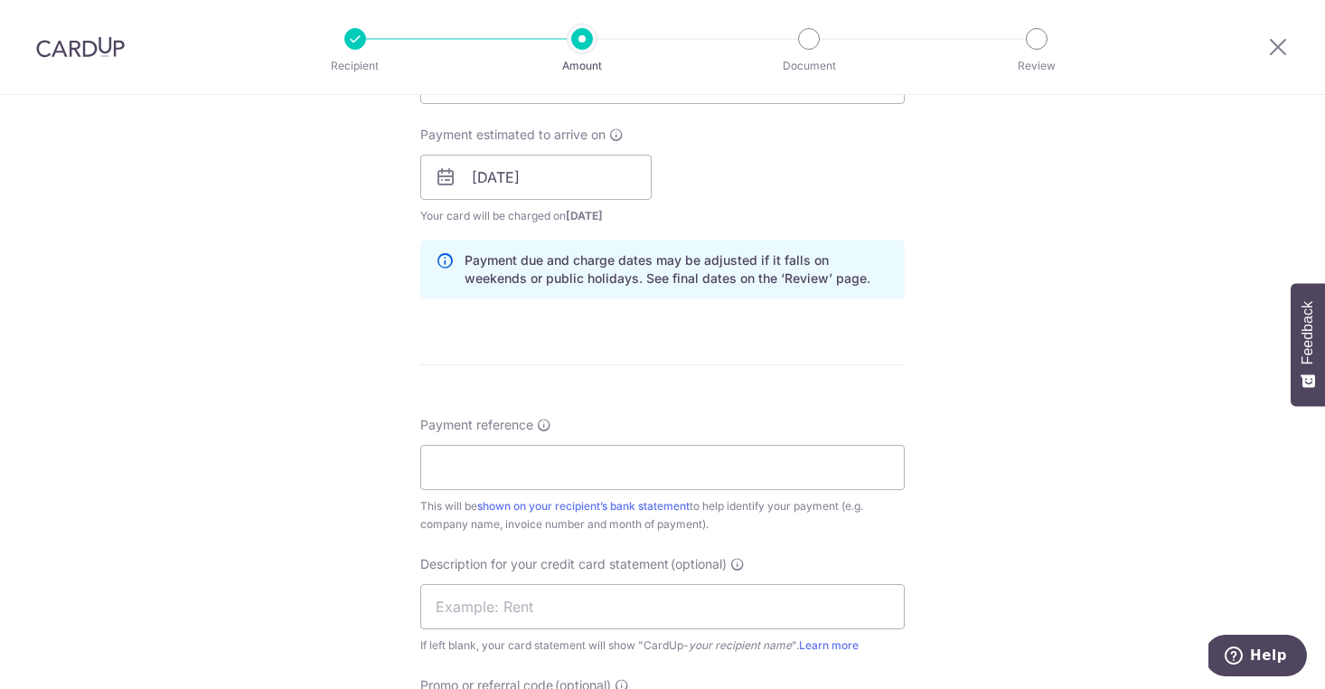
scroll to position [911, 0]
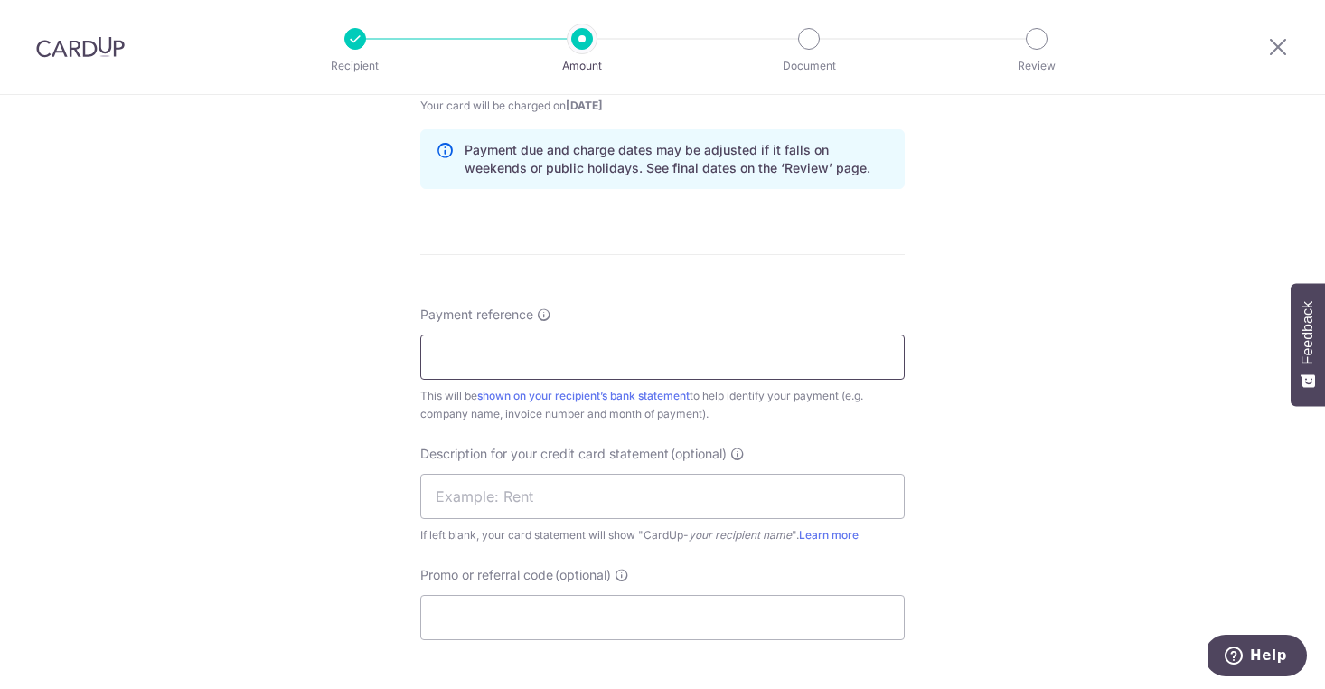
click at [662, 364] on input "Payment reference" at bounding box center [662, 356] width 485 height 45
type input "C"
type input "JUNE/JULY SOA"
click at [635, 485] on input "text" at bounding box center [662, 496] width 485 height 45
type input "Meat supplies"
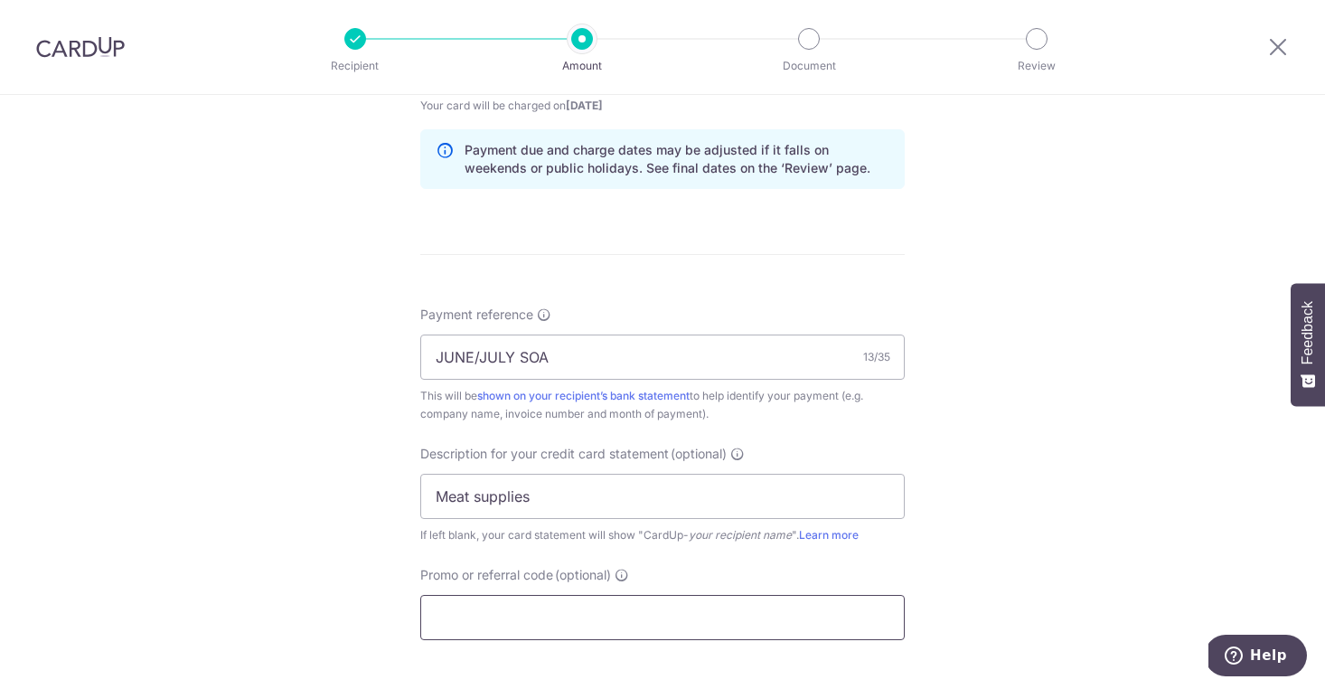
click at [617, 619] on input "Promo or referral code (optional)" at bounding box center [662, 617] width 485 height 45
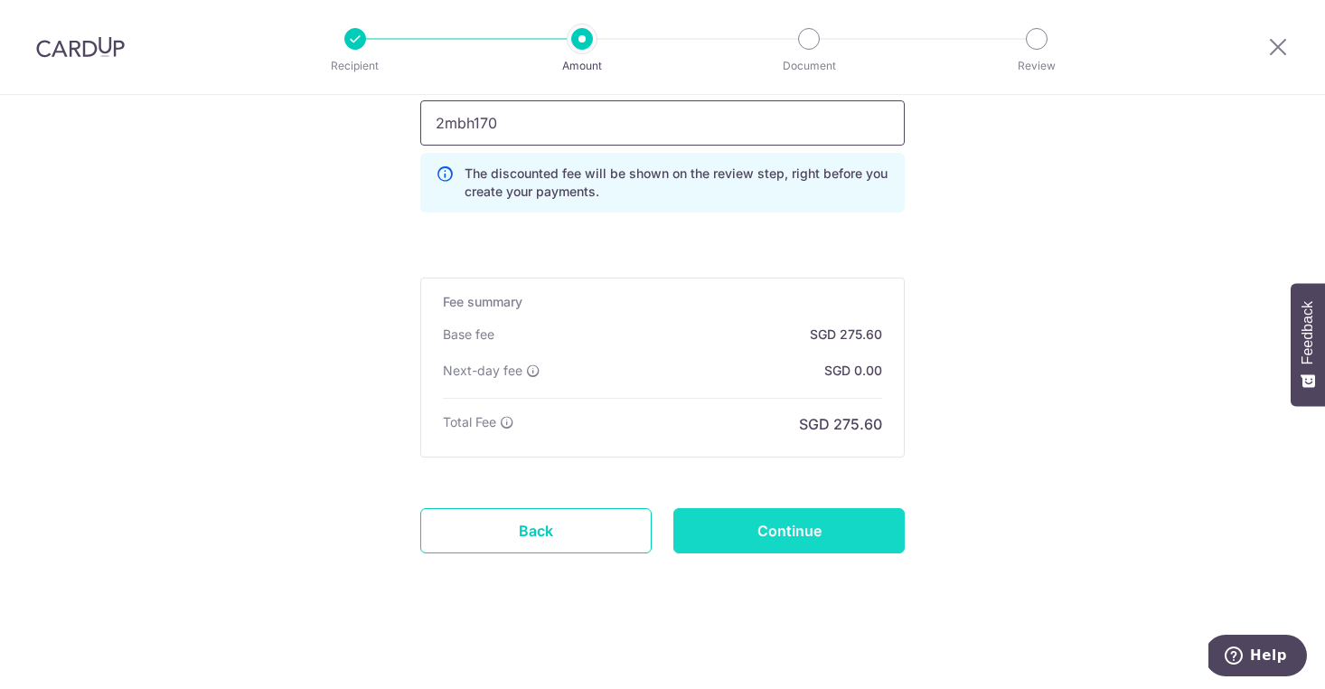
type input "2mbh170"
click at [817, 525] on input "Continue" at bounding box center [788, 530] width 231 height 45
type input "Create Schedule"
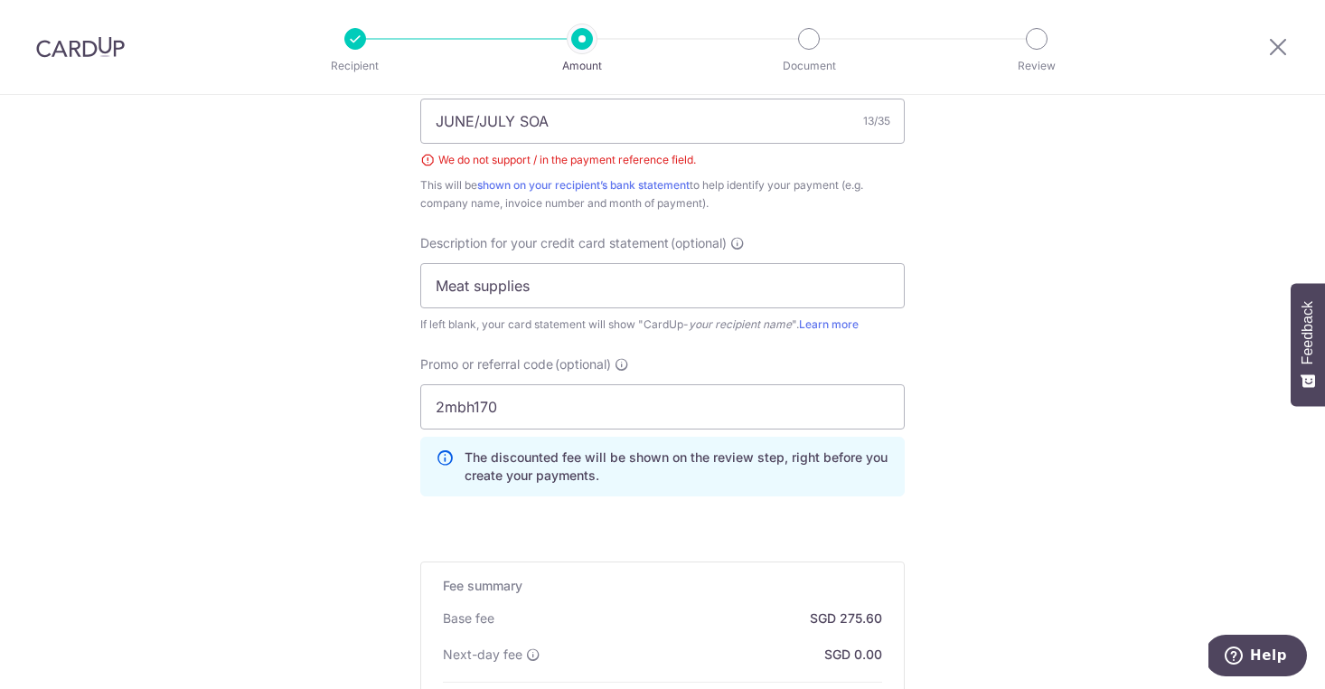
scroll to position [1145, 0]
click at [480, 118] on input "JUNE/JULY SOA" at bounding box center [662, 122] width 485 height 45
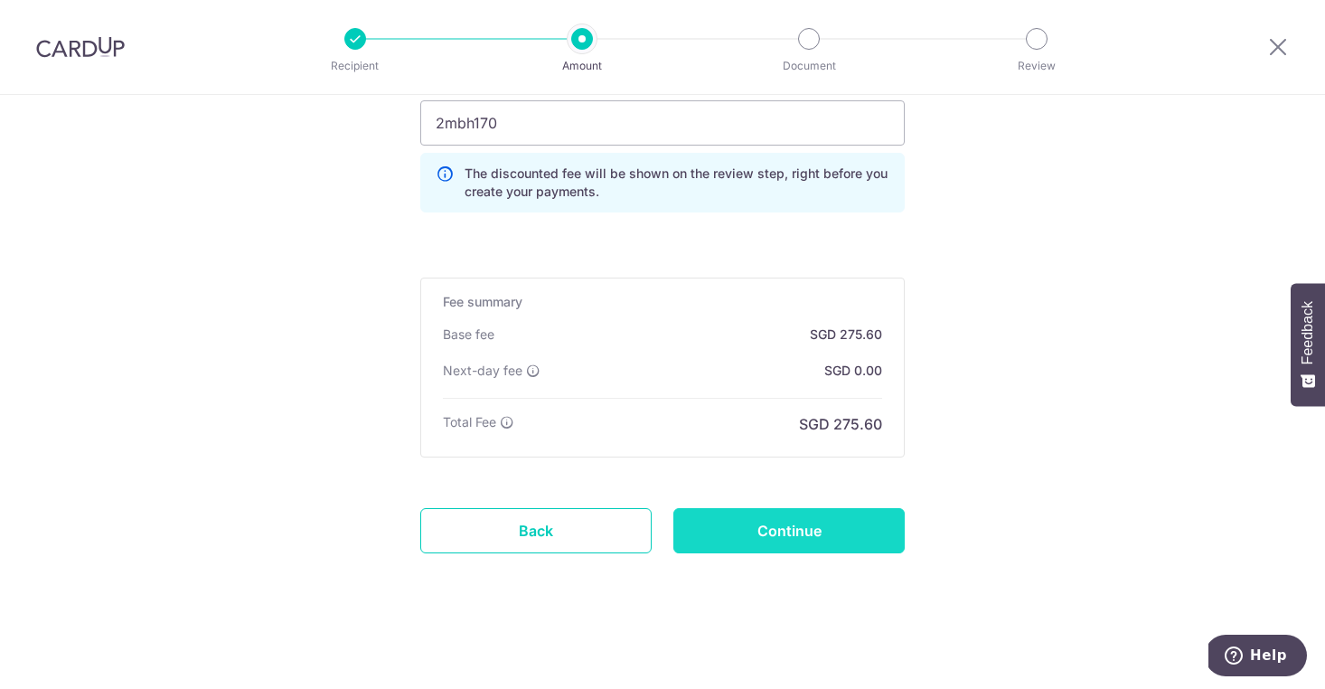
scroll to position [1431, 0]
type input "JUNE JULY SOA"
click at [730, 533] on input "Continue" at bounding box center [788, 530] width 231 height 45
type input "Create Schedule"
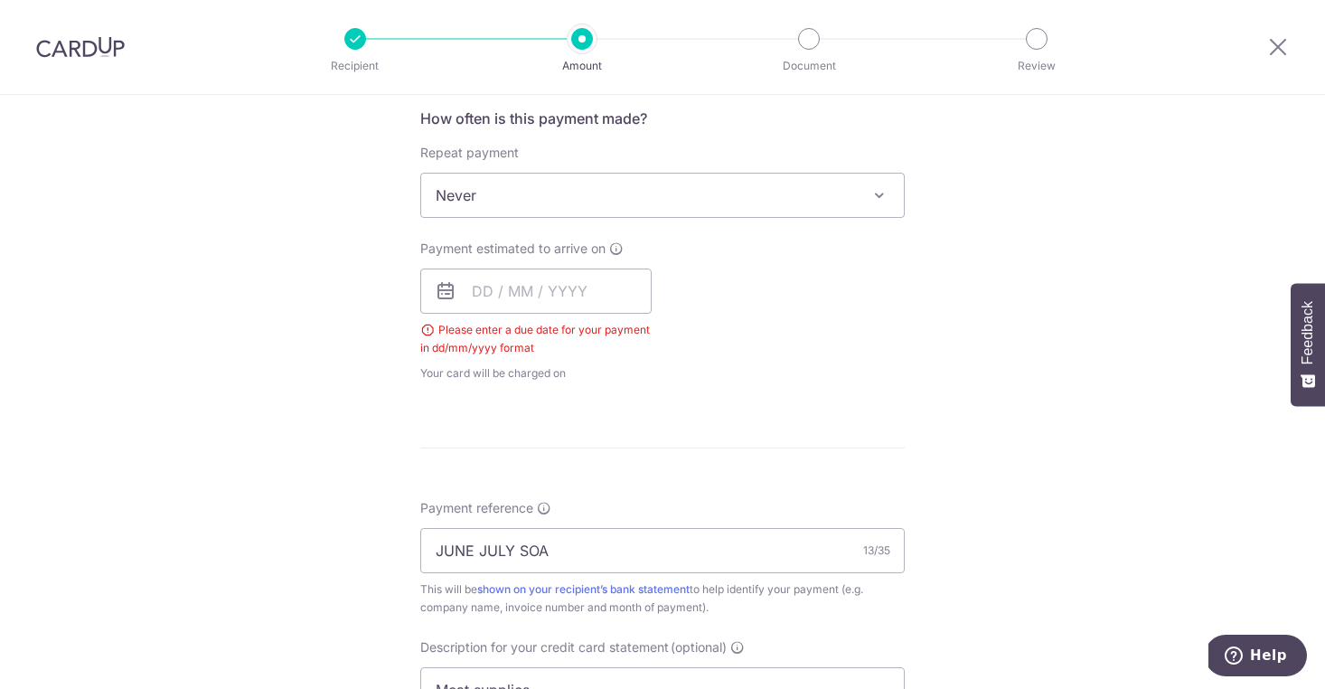
scroll to position [683, 0]
click at [524, 305] on input "text" at bounding box center [535, 295] width 231 height 45
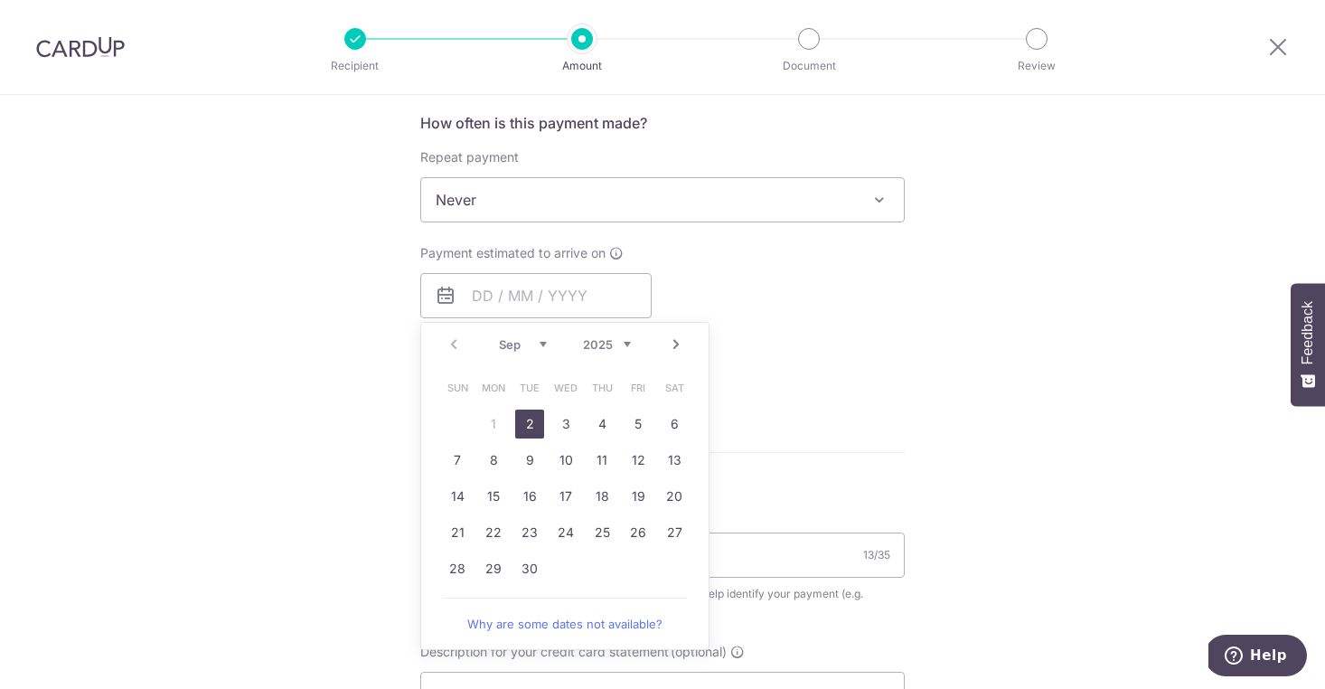
click at [520, 412] on link "2" at bounding box center [529, 424] width 29 height 29
type input "[DATE]"
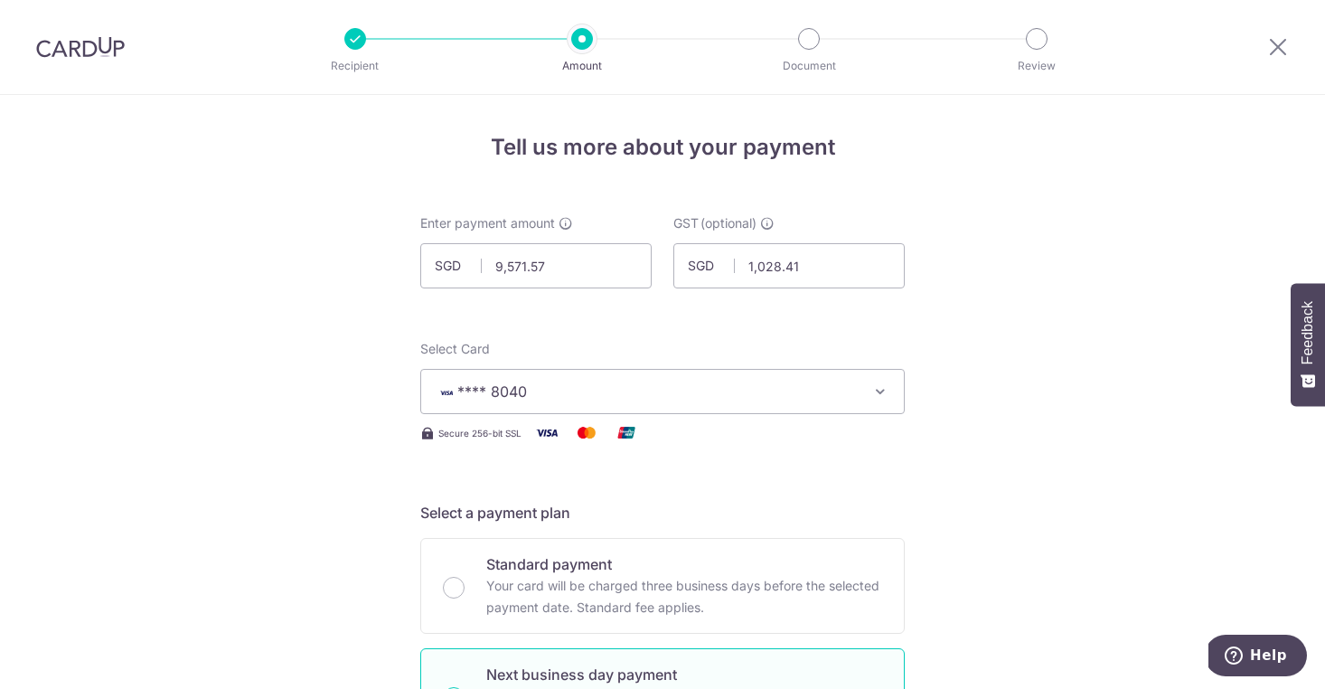
scroll to position [0, 0]
